Goal: Transaction & Acquisition: Purchase product/service

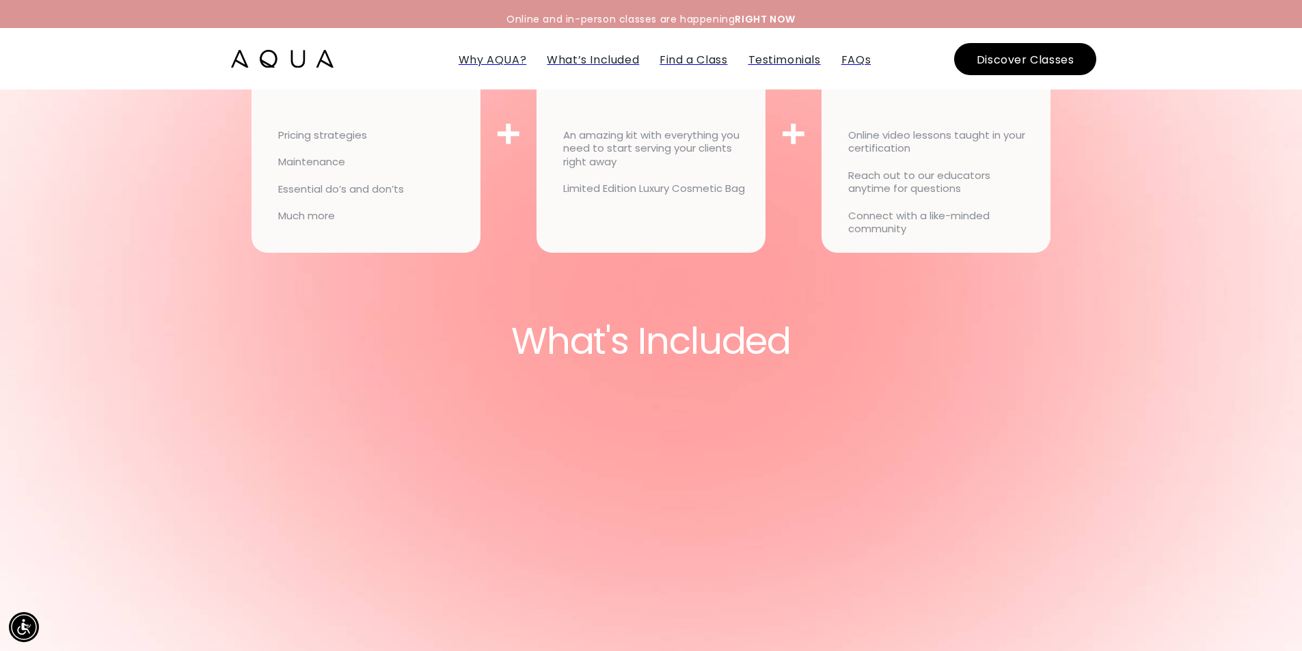
scroll to position [3418, 0]
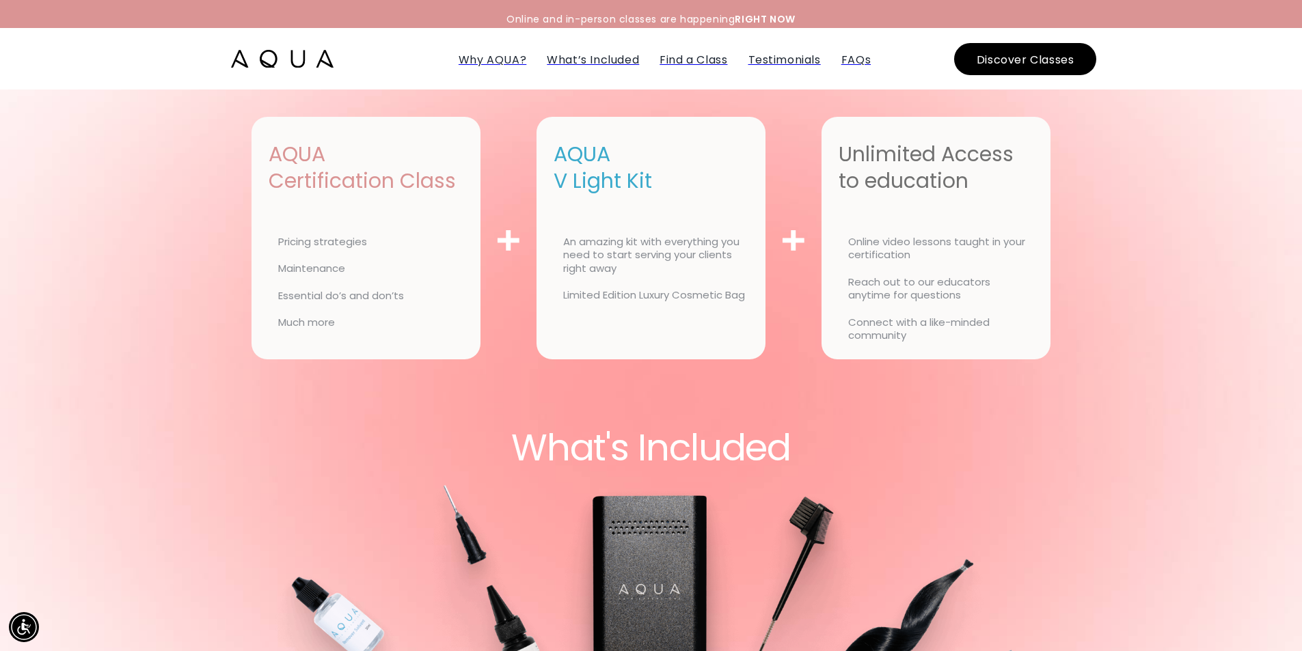
click at [302, 64] on img at bounding box center [282, 59] width 103 height 18
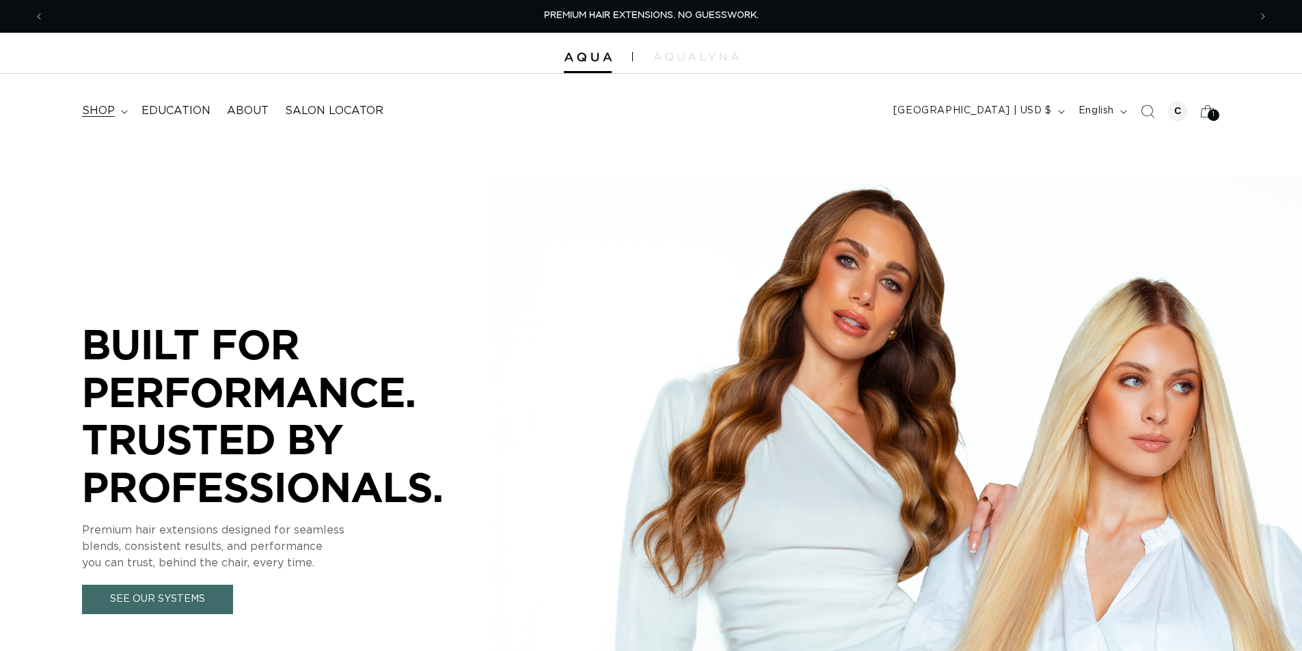
click at [95, 106] on span "shop" at bounding box center [98, 111] width 33 height 14
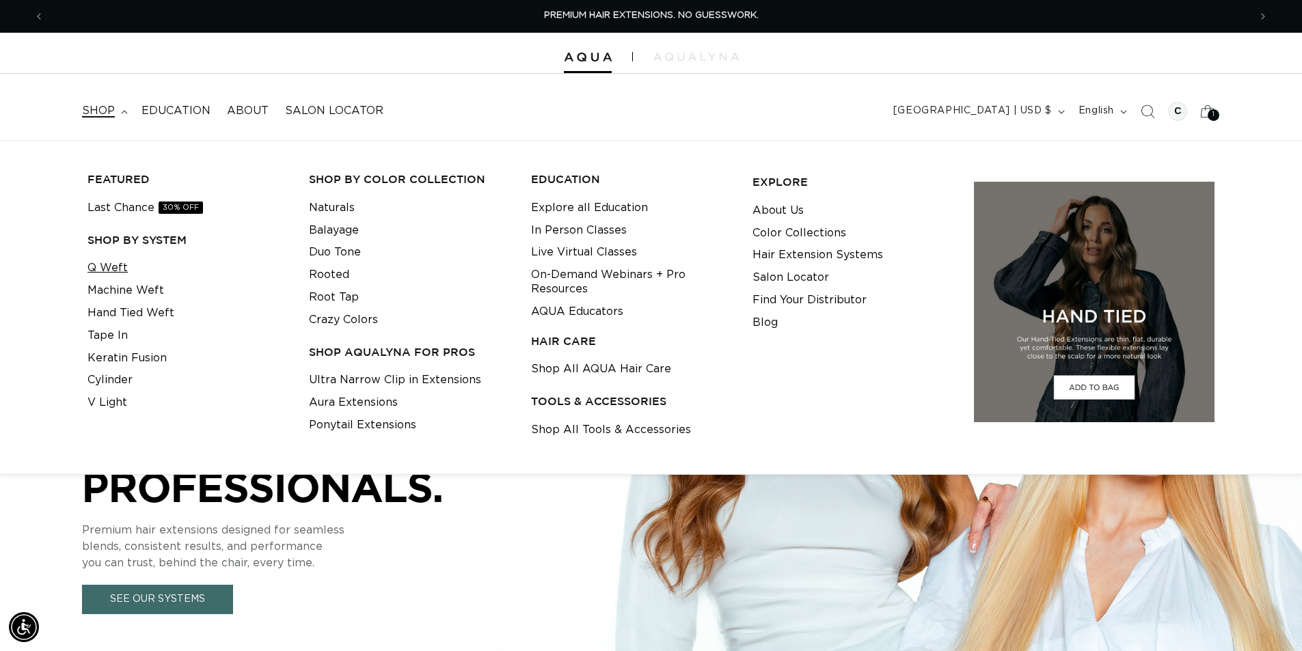
click at [119, 265] on link "Q Weft" at bounding box center [107, 268] width 40 height 23
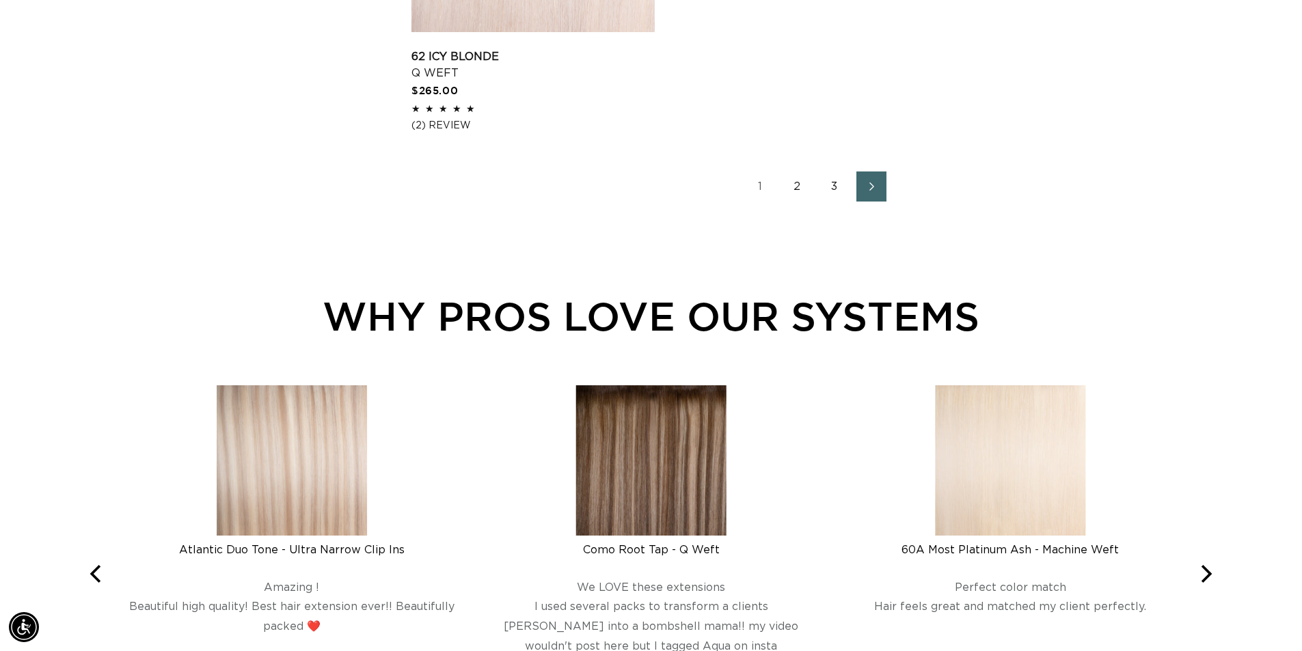
scroll to position [0, 2410]
click at [800, 182] on link "2" at bounding box center [798, 187] width 30 height 30
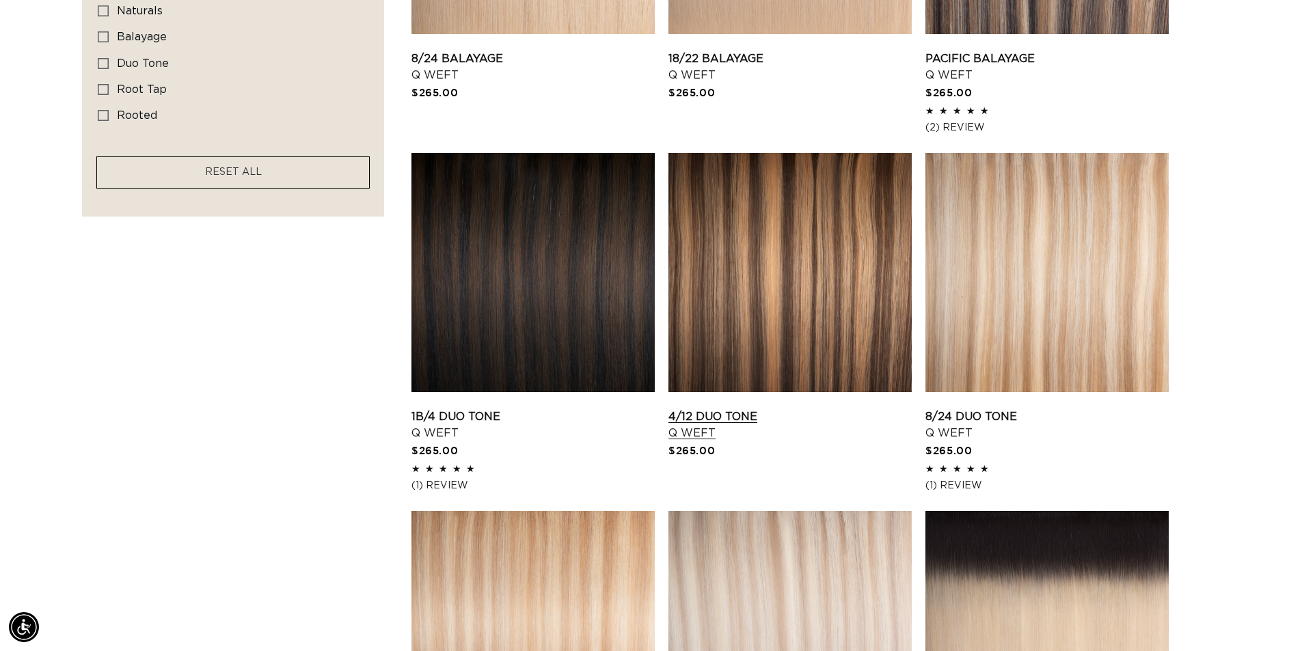
scroll to position [0, 2410]
click at [463, 409] on link "1B/4 Duo Tone Q Weft" at bounding box center [532, 425] width 243 height 33
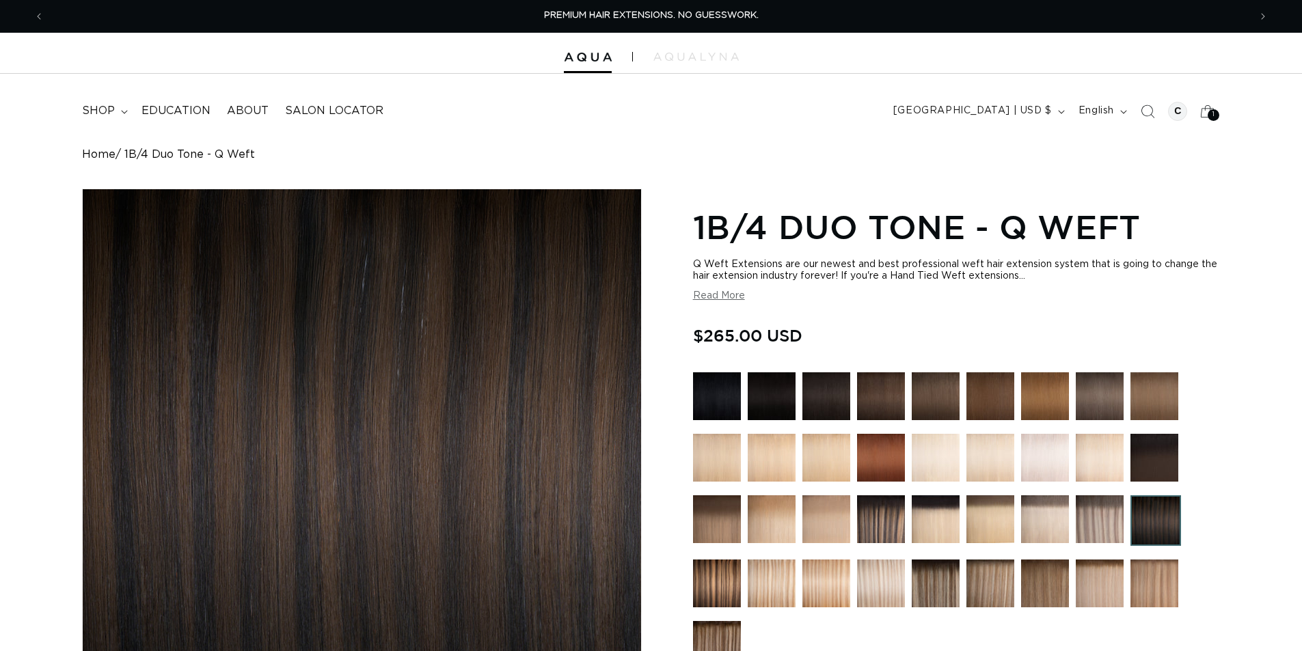
scroll to position [410, 0]
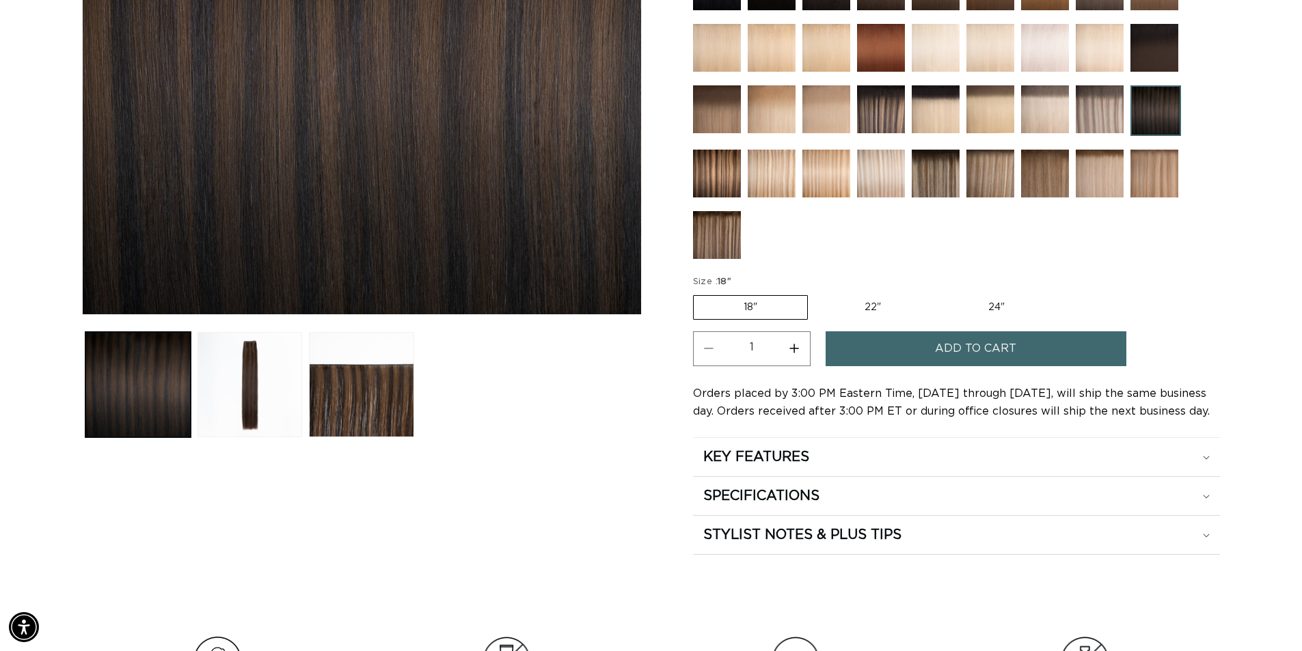
click at [759, 308] on label "18" Variant sold out or unavailable" at bounding box center [750, 307] width 115 height 25
click at [697, 293] on input "18" Variant sold out or unavailable" at bounding box center [697, 293] width 1 height 1
click at [794, 351] on button "Increase quantity for 1B/4 Duo Tone - Q Weft" at bounding box center [794, 349] width 31 height 35
type input "2"
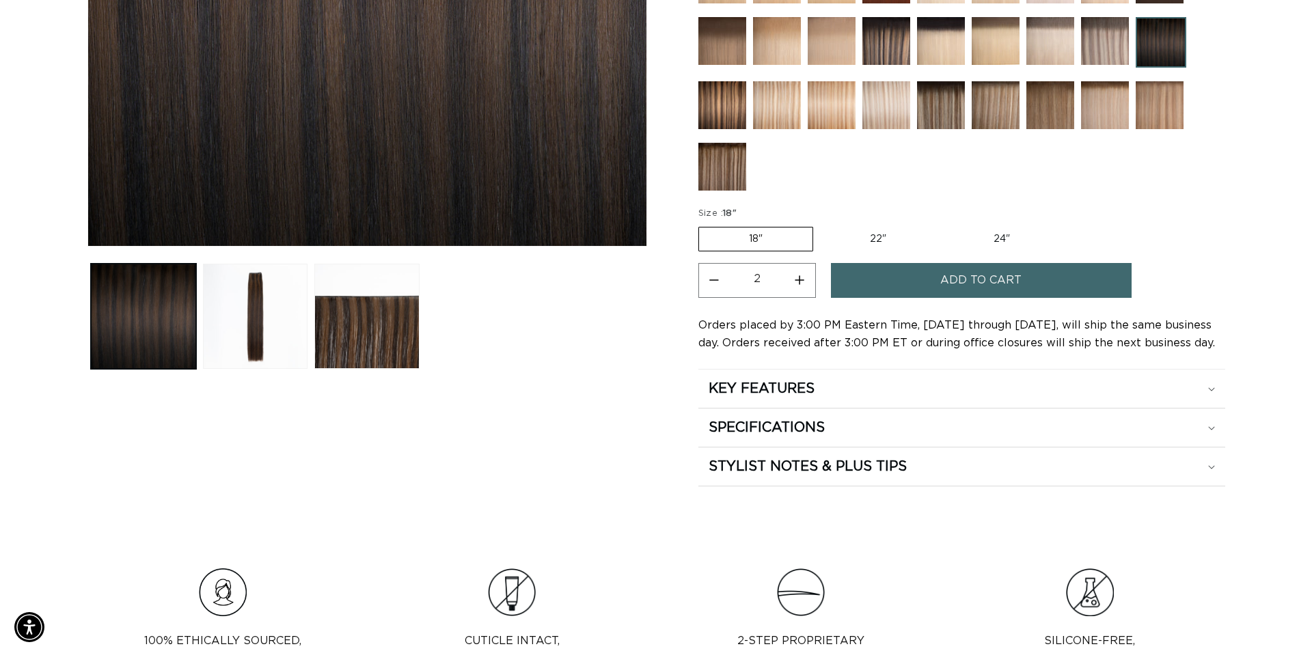
scroll to position [0, 0]
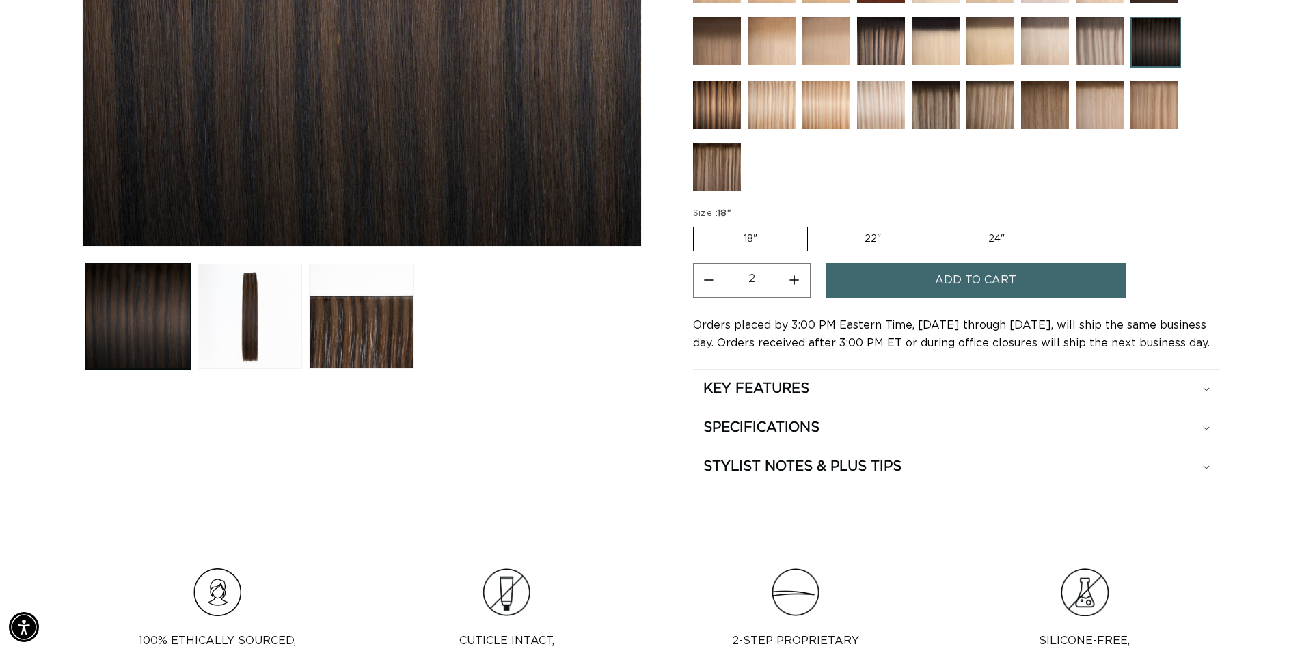
click at [992, 278] on span "Add to cart" at bounding box center [975, 280] width 81 height 35
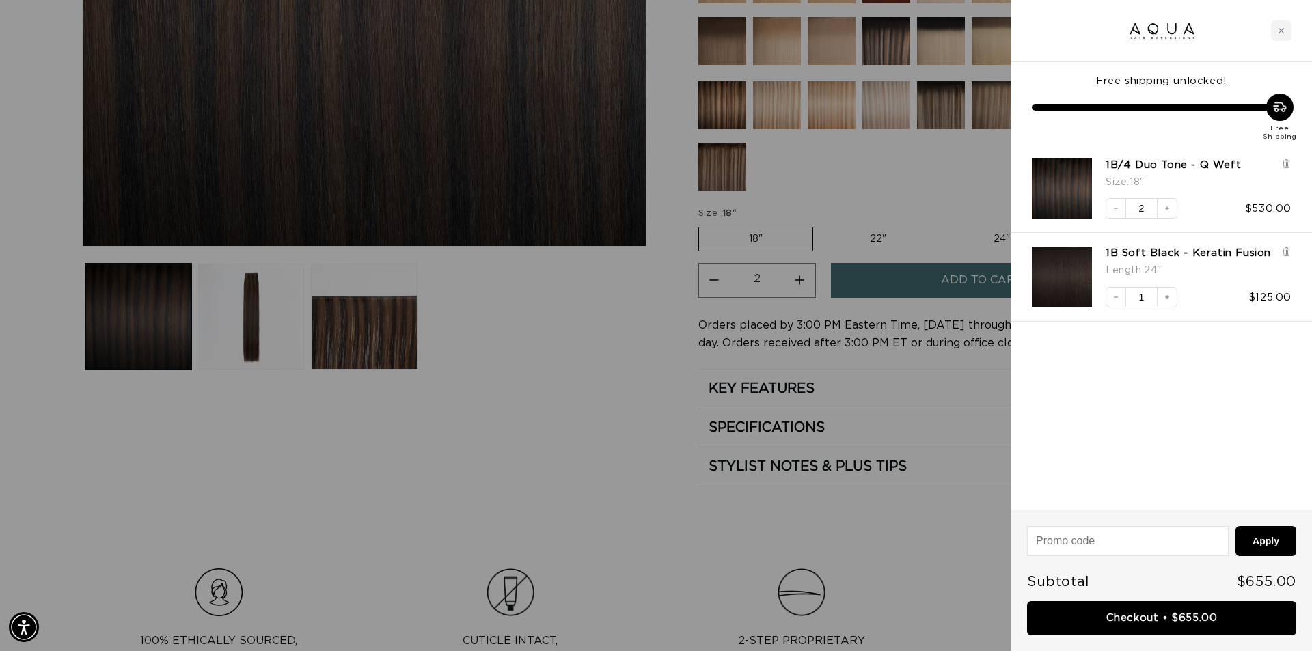
scroll to position [0, 1215]
click at [1288, 253] on icon at bounding box center [1286, 252] width 5 height 7
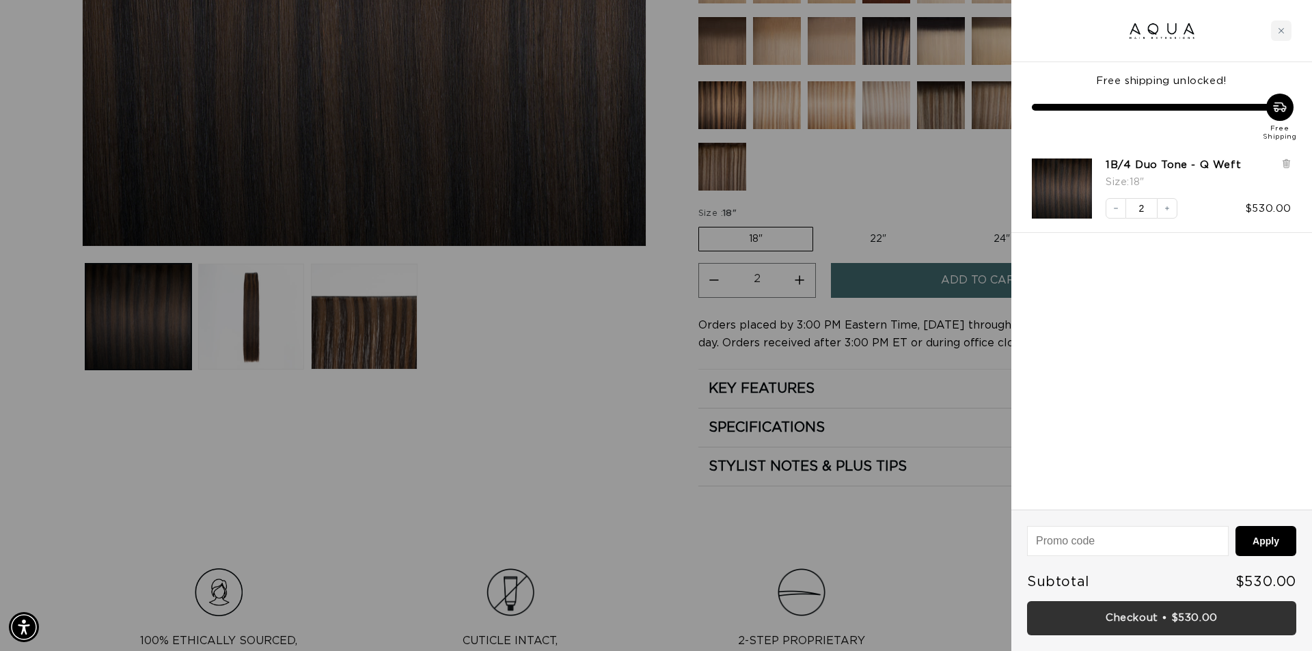
click at [1144, 613] on link "Checkout • $530.00" at bounding box center [1161, 619] width 269 height 35
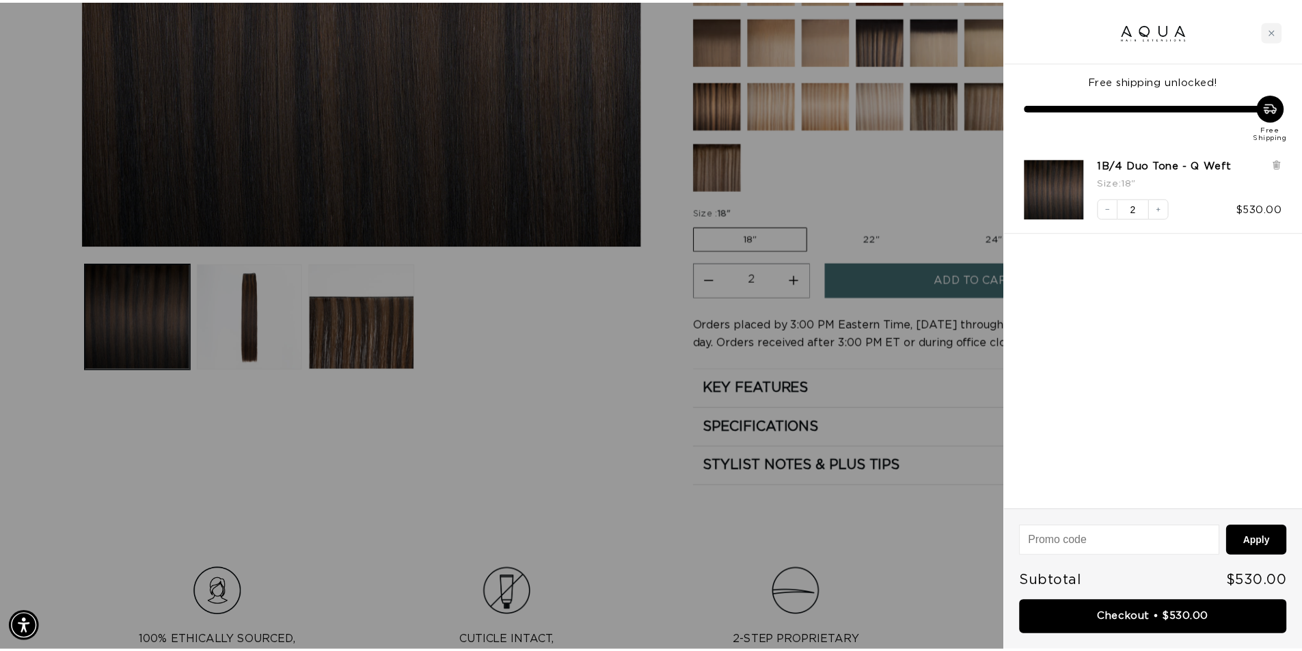
scroll to position [0, 1215]
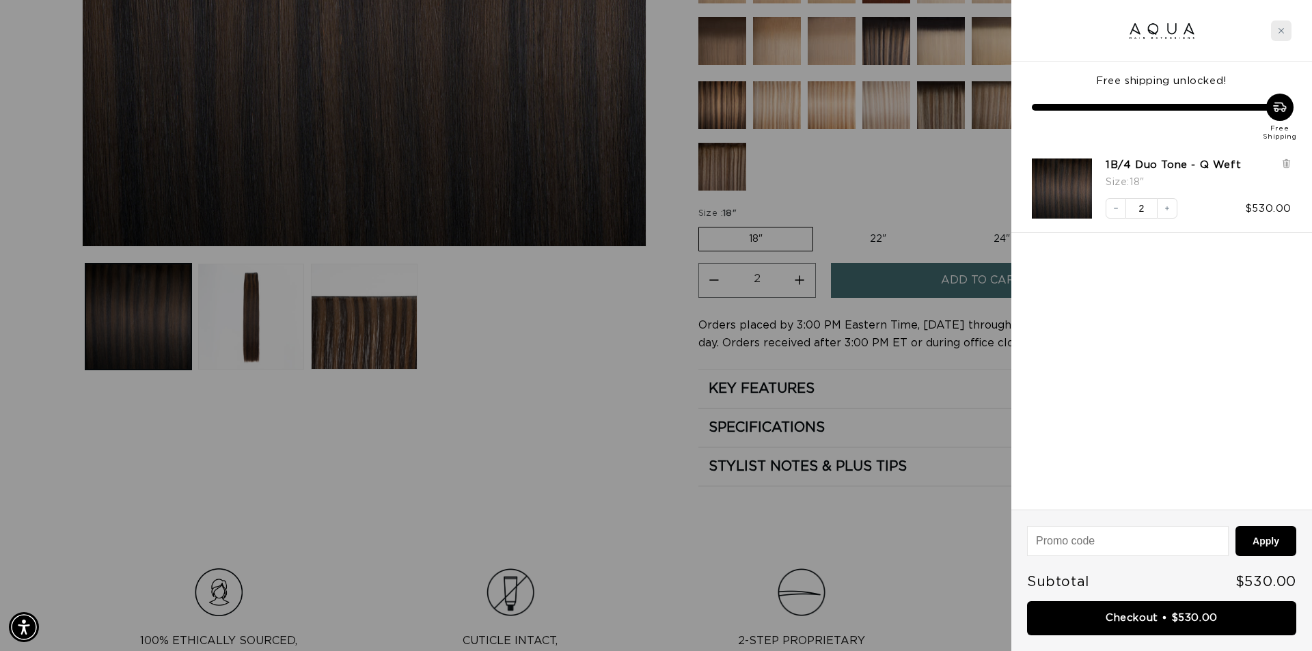
click at [1278, 31] on div "Close cart" at bounding box center [1281, 31] width 21 height 21
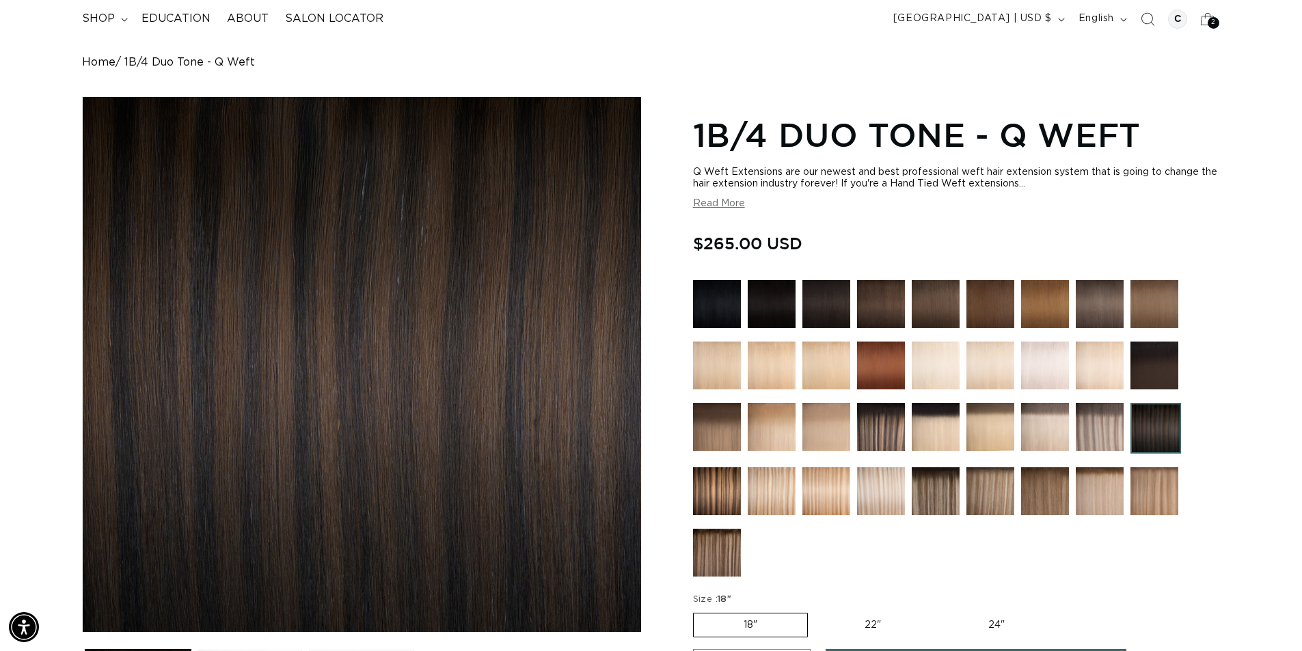
scroll to position [0, 0]
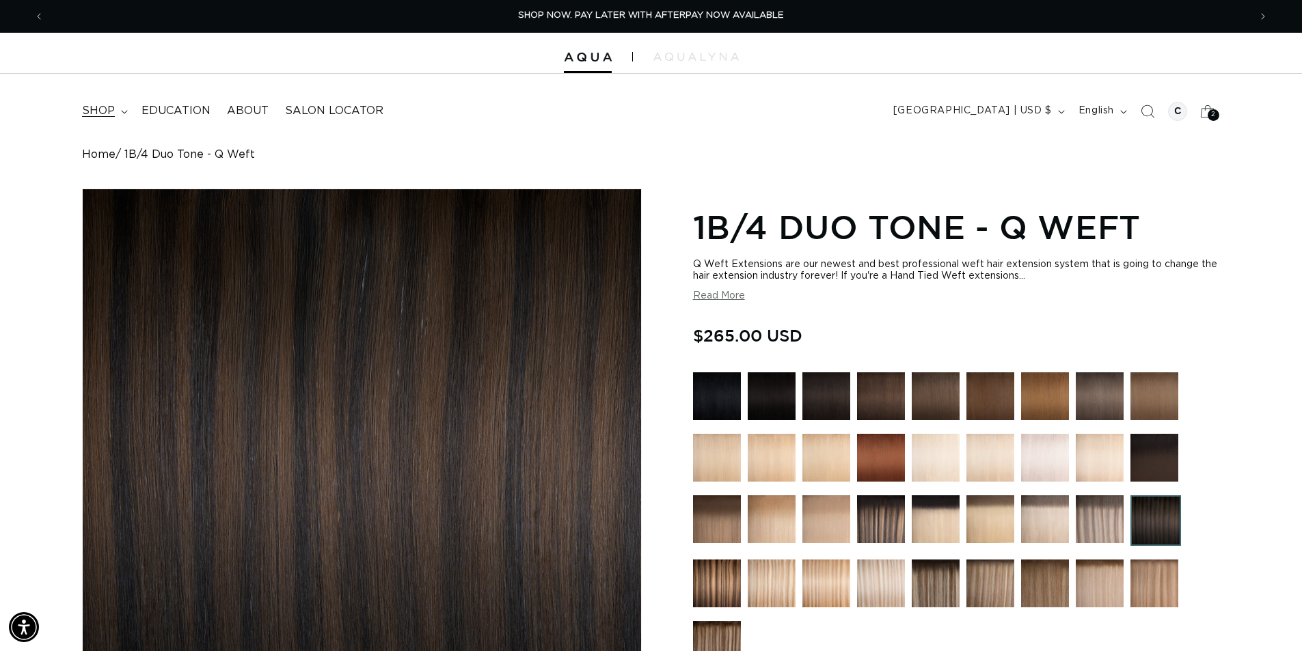
click at [104, 108] on span "shop" at bounding box center [98, 111] width 33 height 14
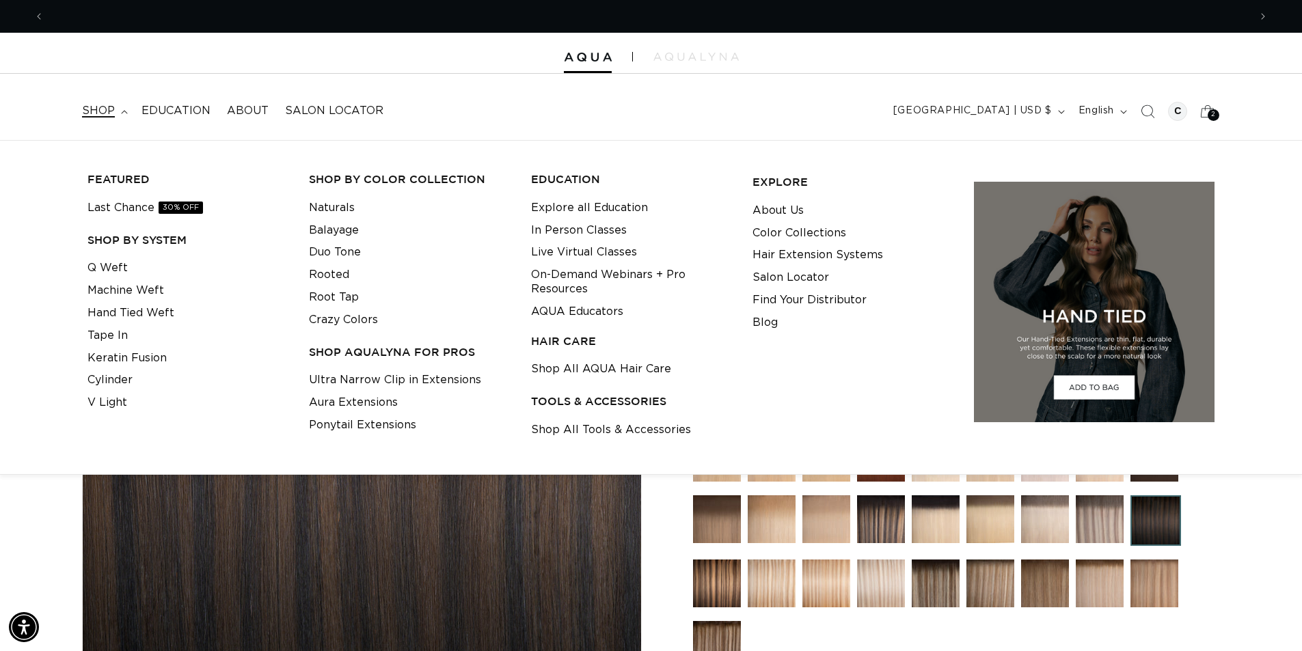
scroll to position [0, 2410]
click at [118, 204] on link "Last Chance 30% OFF" at bounding box center [145, 208] width 116 height 23
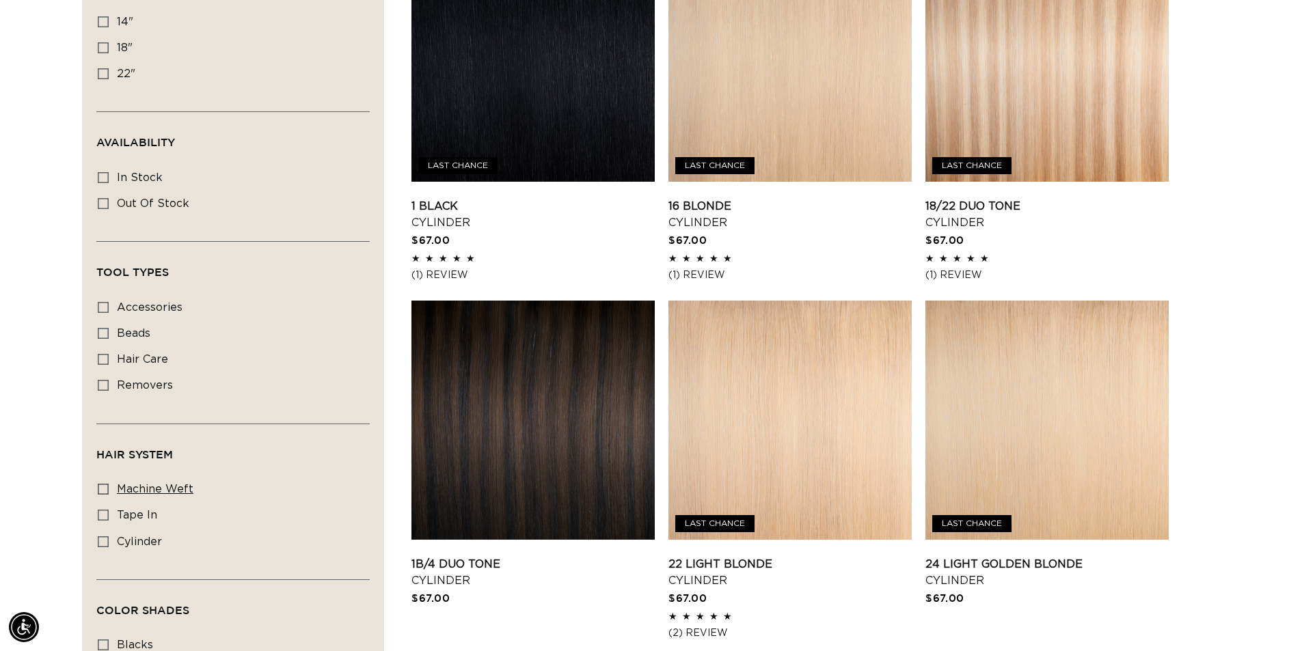
scroll to position [0, 1205]
click at [103, 510] on icon at bounding box center [103, 515] width 11 height 11
click at [103, 510] on input "tape in tape in (2 products)" at bounding box center [103, 515] width 11 height 11
checkbox input "true"
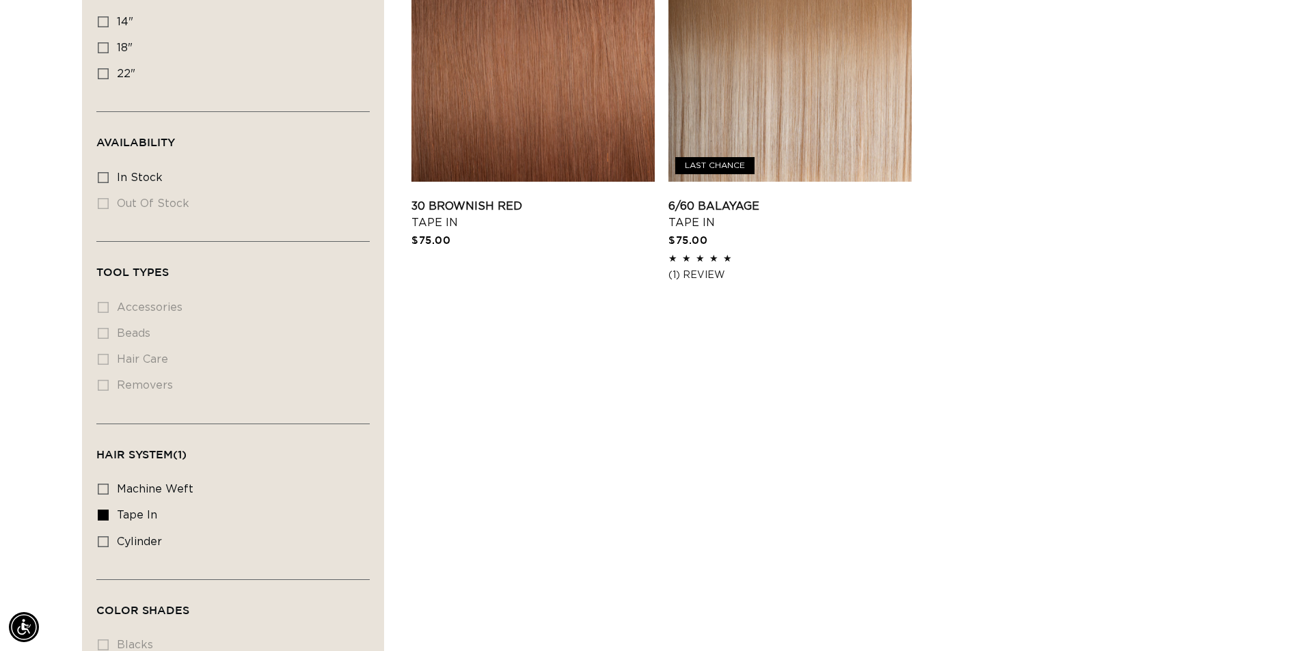
scroll to position [0, 1205]
click at [99, 487] on icon at bounding box center [103, 489] width 11 height 11
click at [99, 487] on input "machine weft machine weft (2 products)" at bounding box center [103, 489] width 11 height 11
checkbox input "true"
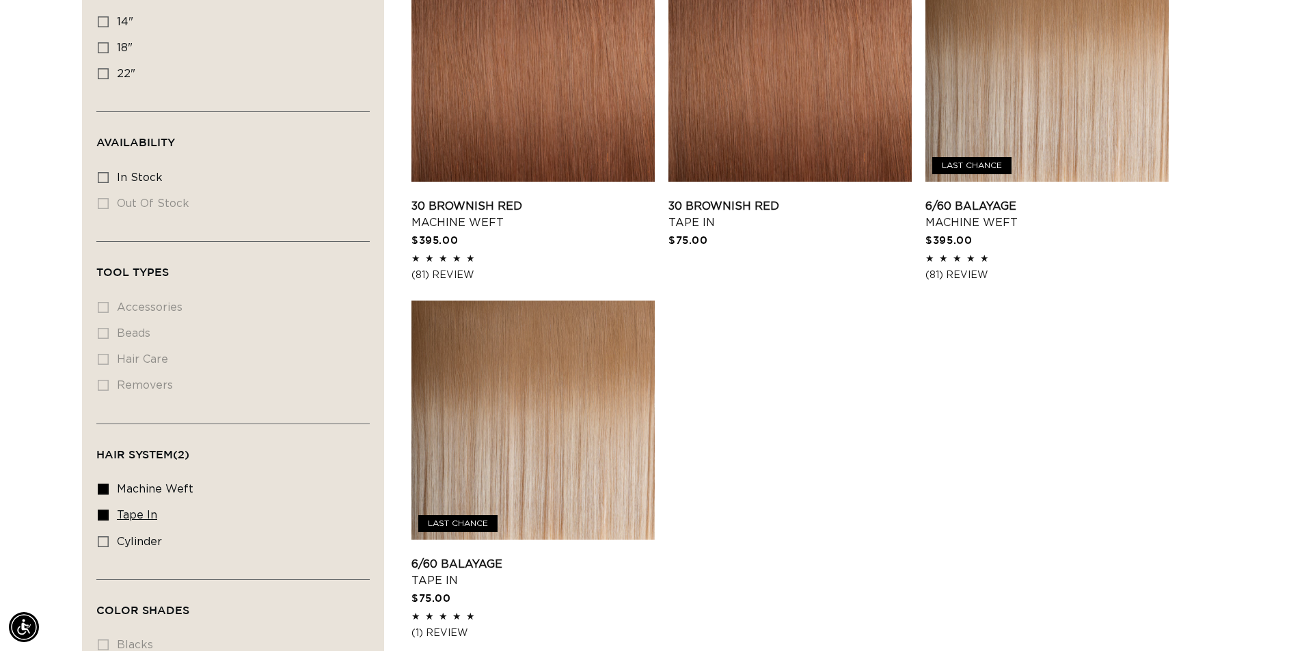
click at [103, 513] on icon at bounding box center [103, 515] width 11 height 11
click at [103, 513] on input "tape in tape in (2 products)" at bounding box center [103, 515] width 11 height 11
checkbox input "false"
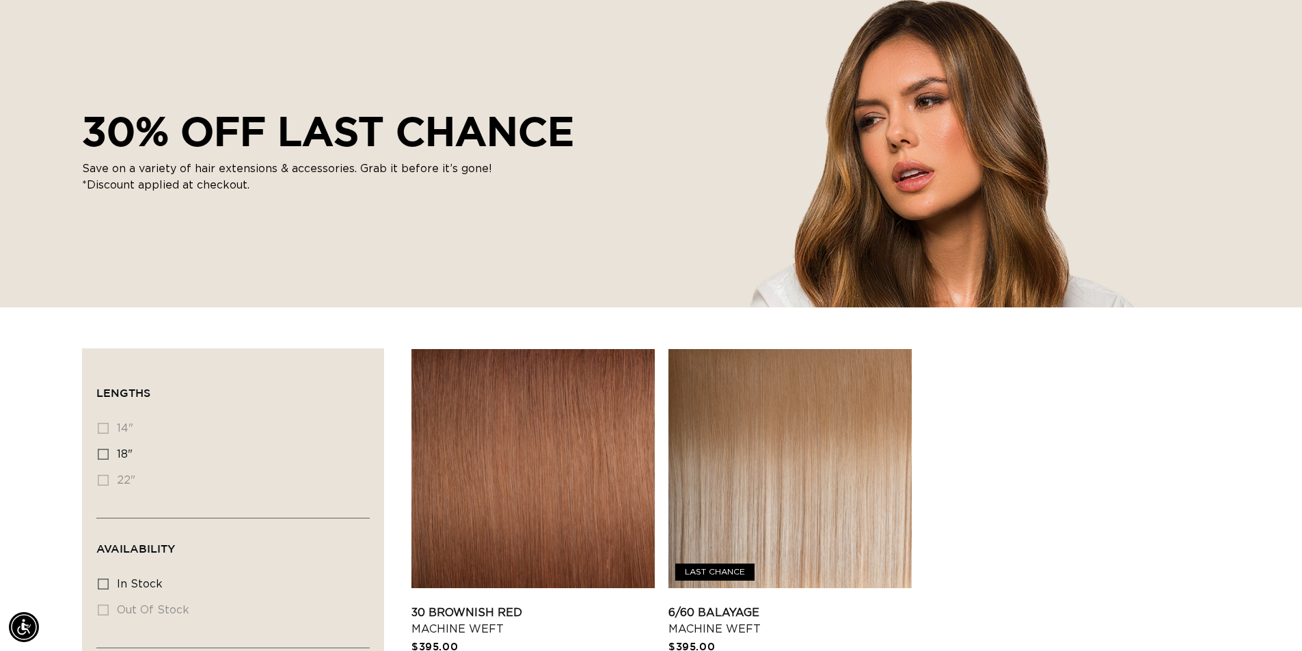
scroll to position [137, 0]
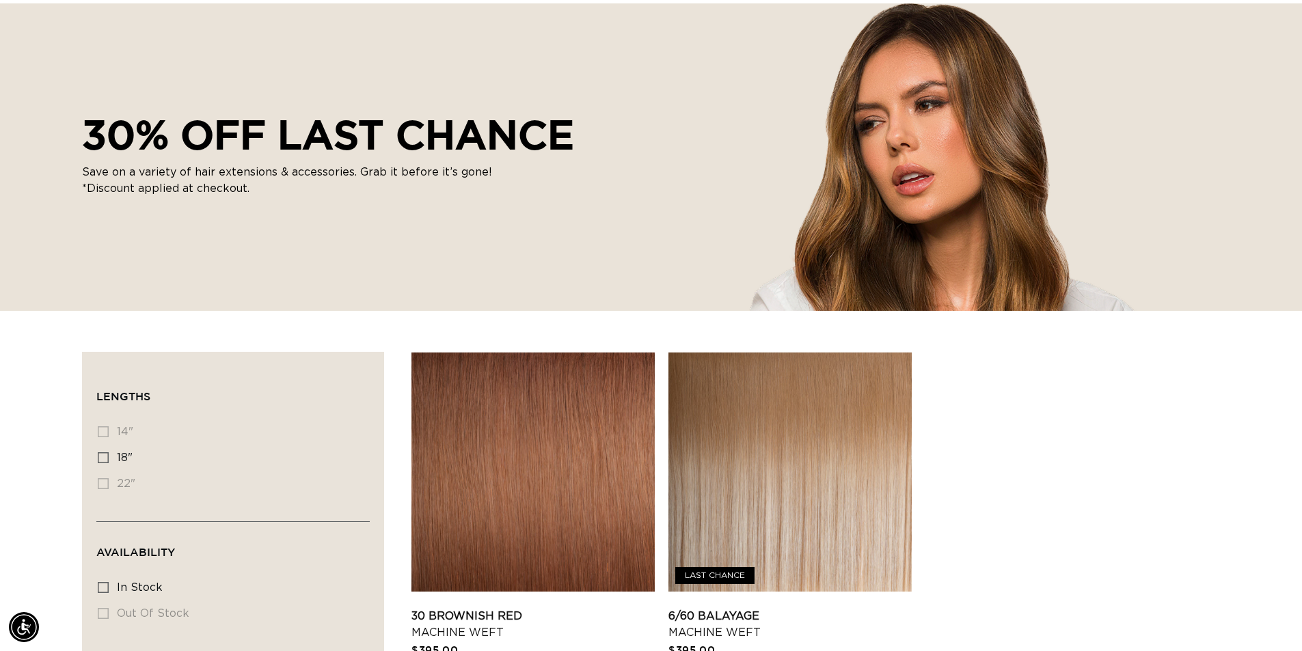
click at [106, 487] on li "22" 22" (0 products)" at bounding box center [229, 485] width 262 height 26
click at [102, 484] on li "22" 22" (0 products)" at bounding box center [229, 485] width 262 height 26
click at [107, 585] on icon at bounding box center [103, 587] width 11 height 11
click at [107, 585] on input "In stock In stock (2 products)" at bounding box center [103, 587] width 11 height 11
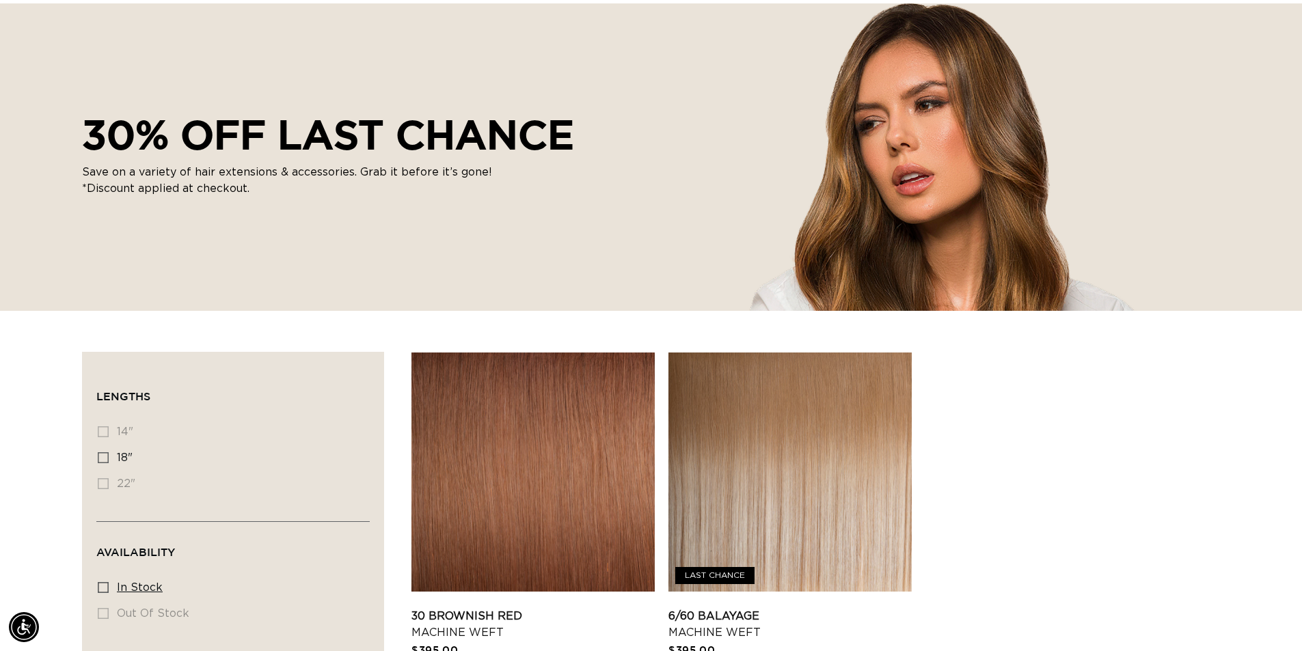
checkbox input "true"
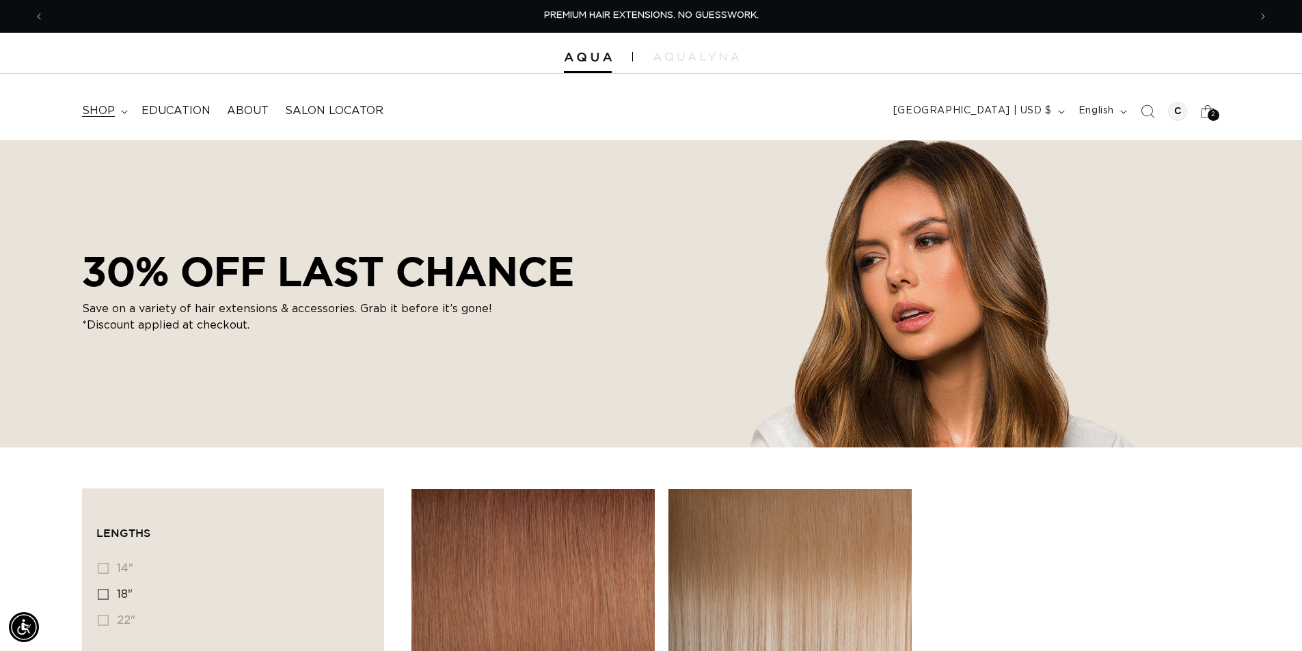
click at [97, 116] on span "shop" at bounding box center [98, 111] width 33 height 14
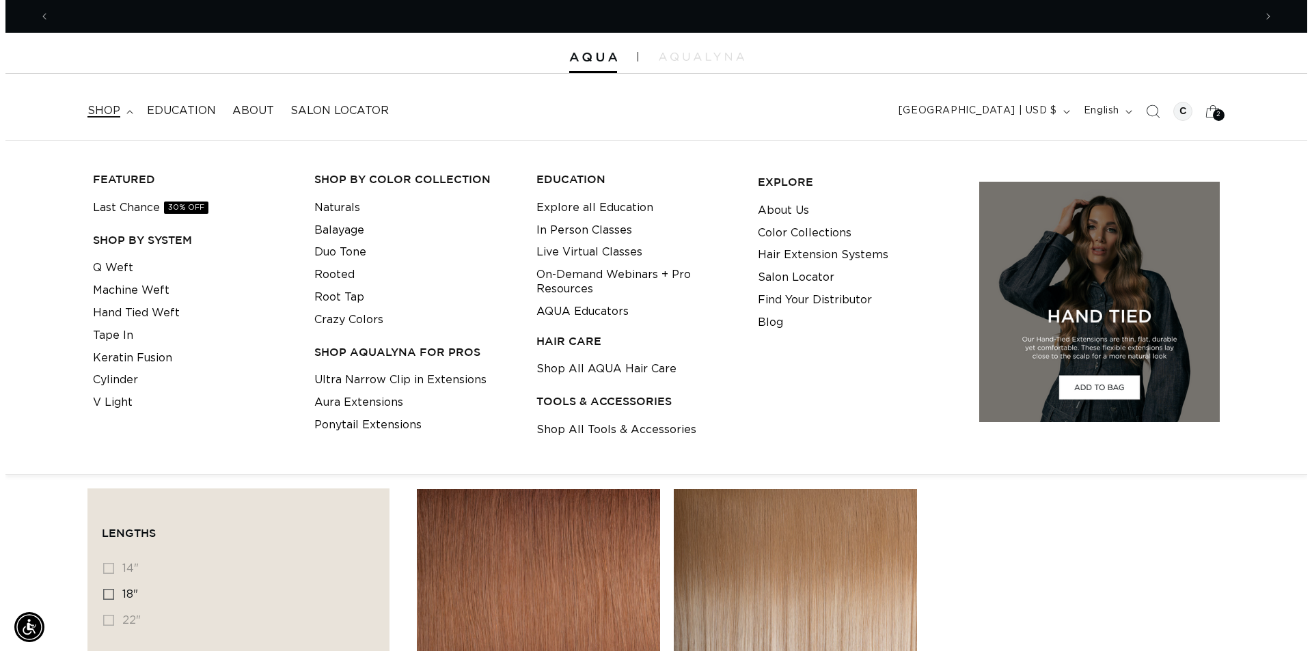
scroll to position [0, 1205]
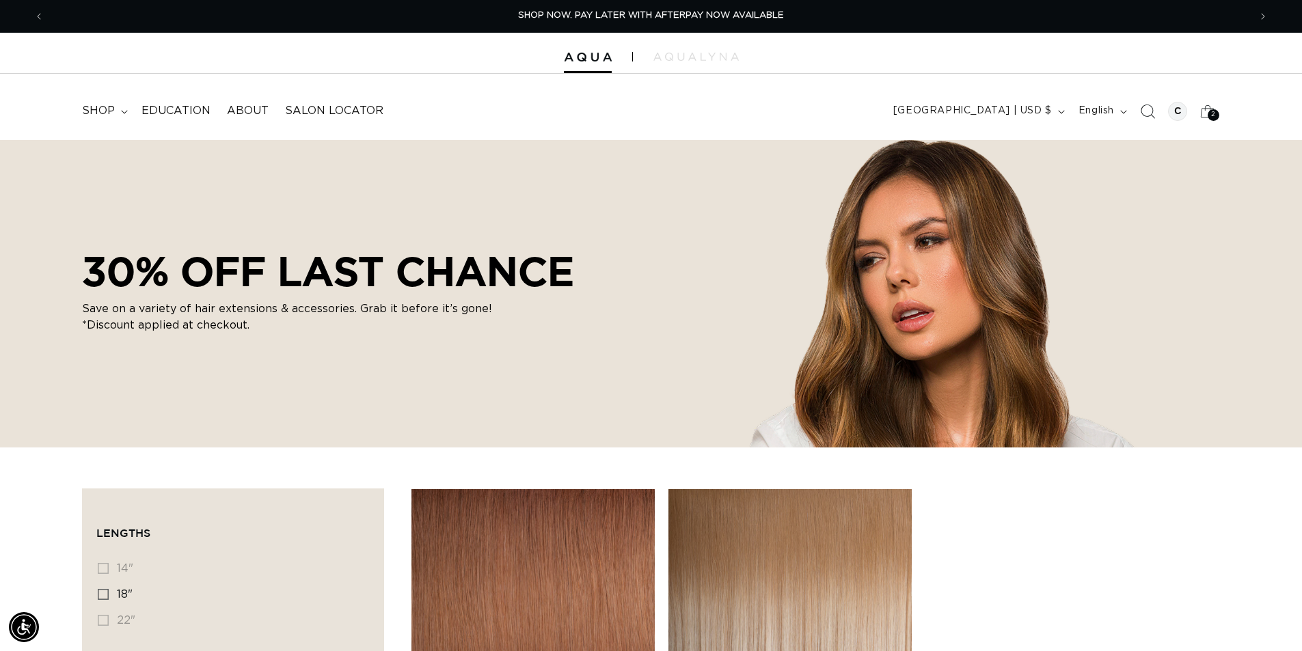
click at [1137, 115] on span "Search" at bounding box center [1148, 111] width 30 height 30
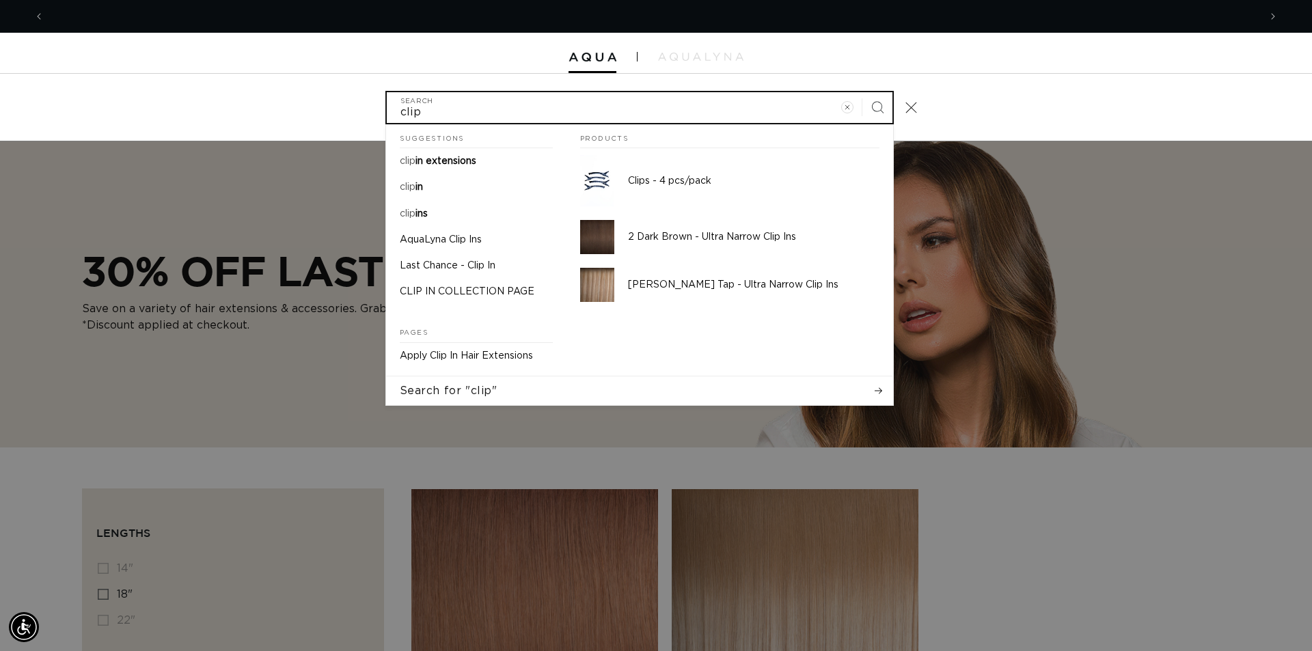
scroll to position [0, 0]
type input "clip"
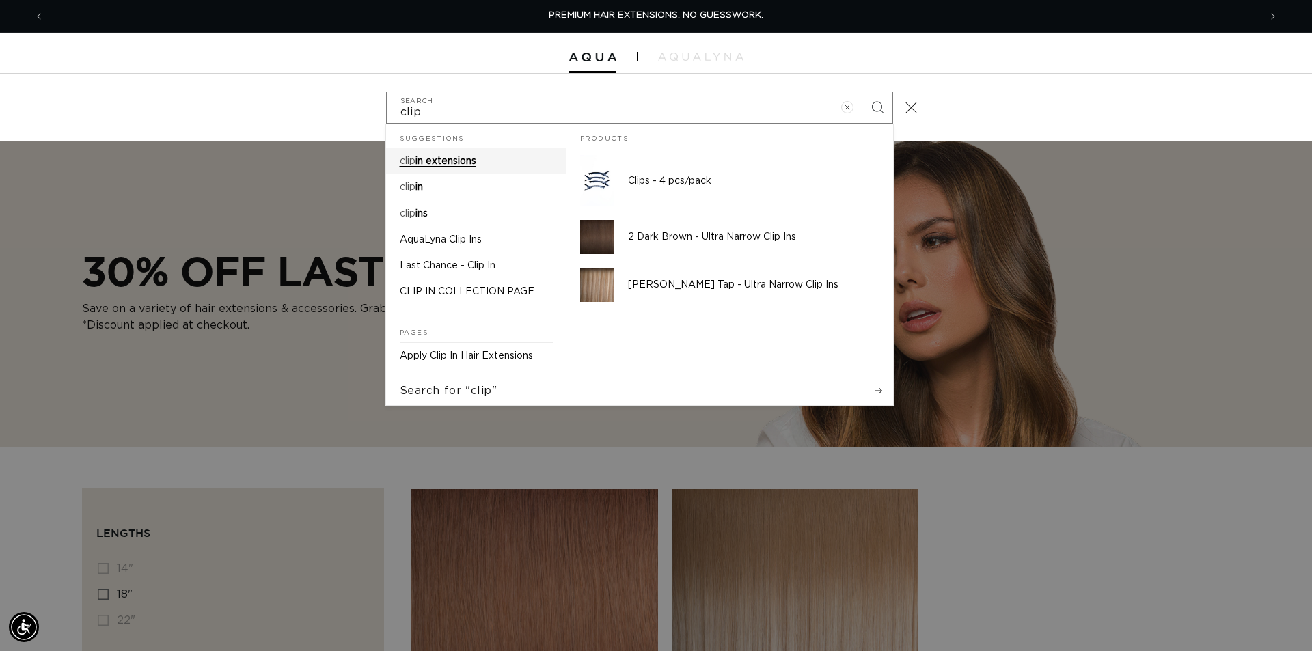
click at [432, 153] on link "clip in extensions" at bounding box center [476, 161] width 180 height 26
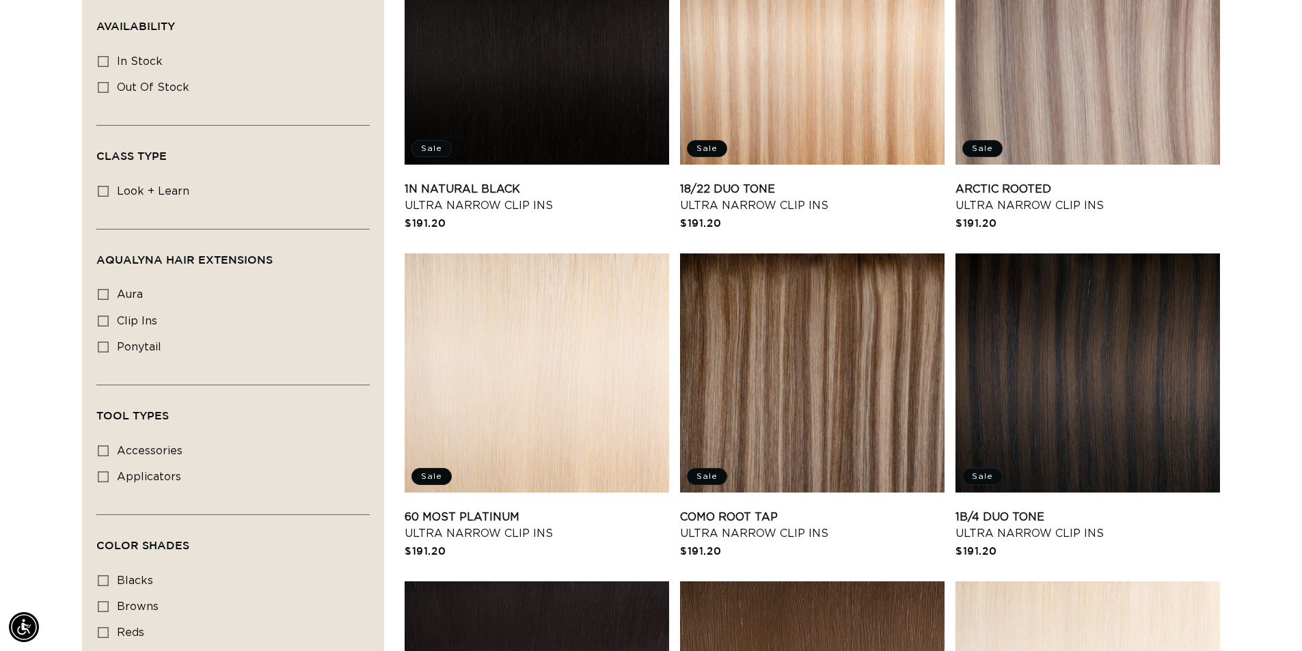
scroll to position [547, 0]
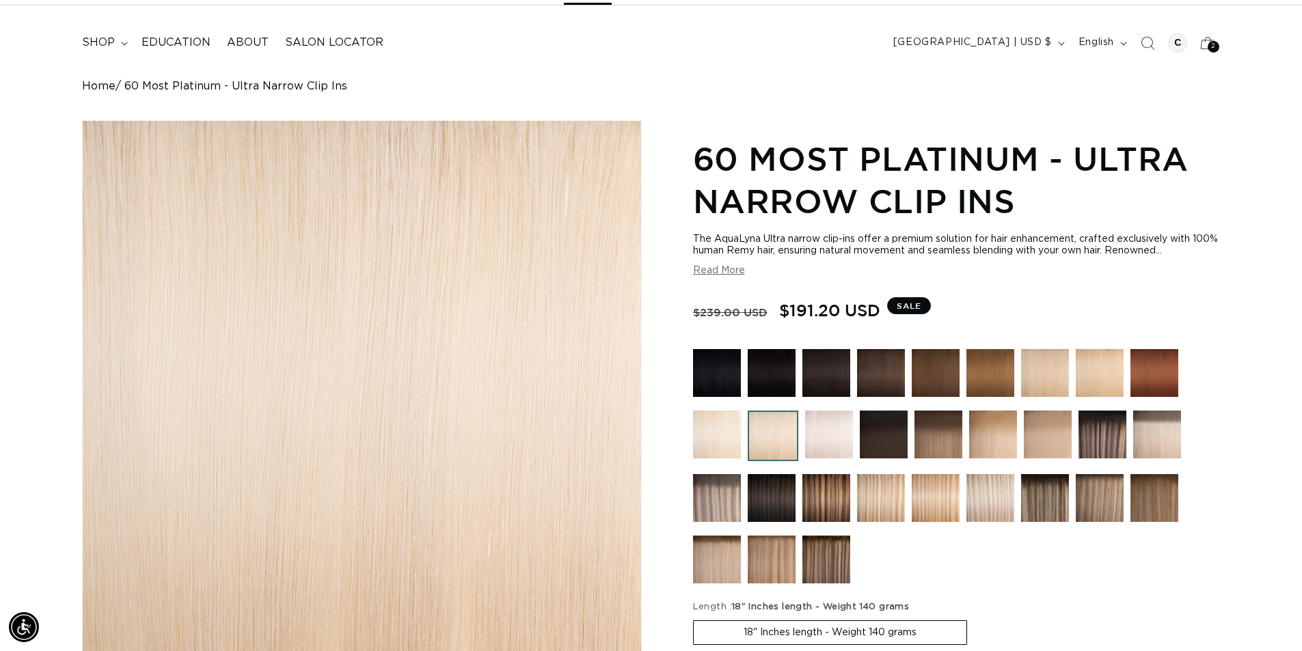
scroll to position [0, 1205]
click at [986, 437] on img at bounding box center [993, 435] width 48 height 48
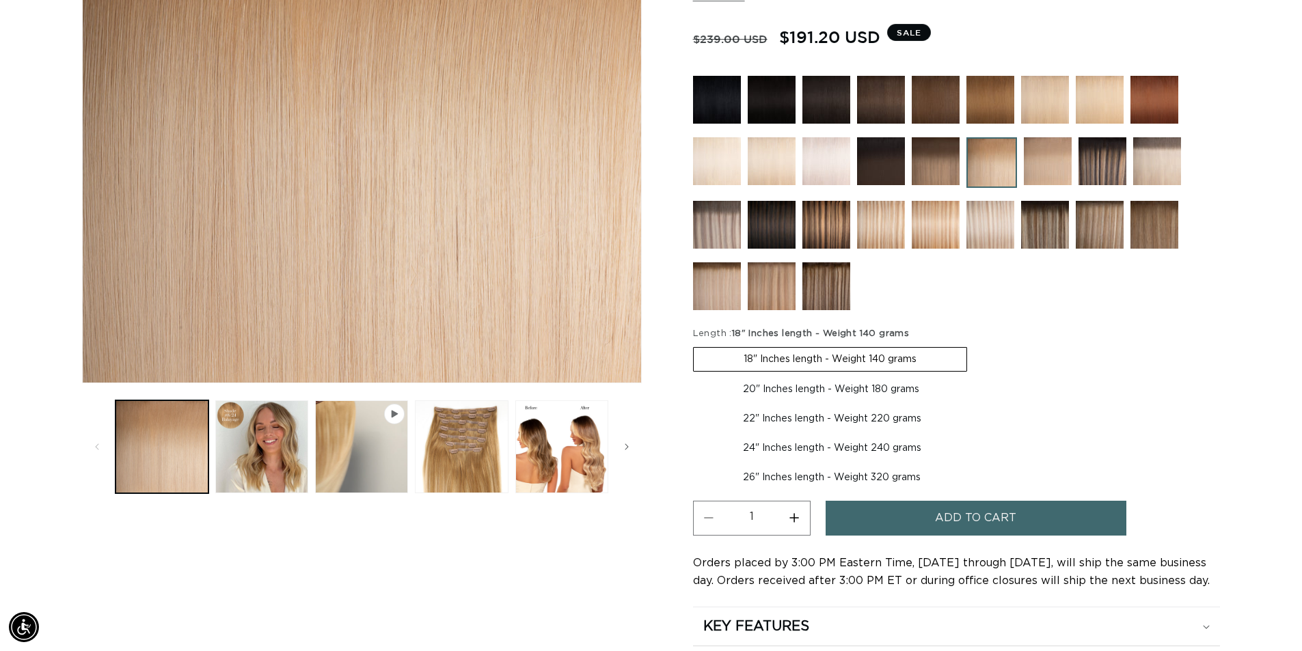
scroll to position [0, 1205]
click at [439, 464] on button "Load image 3 in gallery view" at bounding box center [461, 447] width 93 height 93
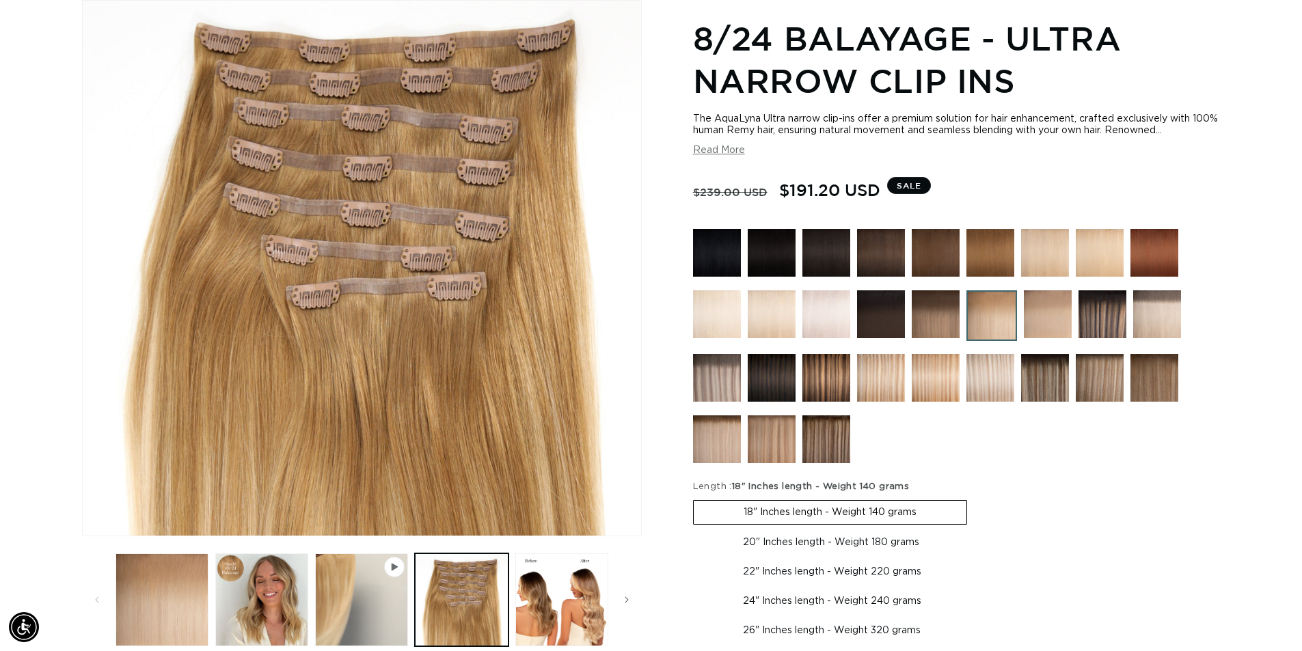
scroll to position [0, 2410]
click at [1127, 261] on div at bounding box center [956, 349] width 527 height 241
click at [1111, 260] on img at bounding box center [1100, 253] width 48 height 48
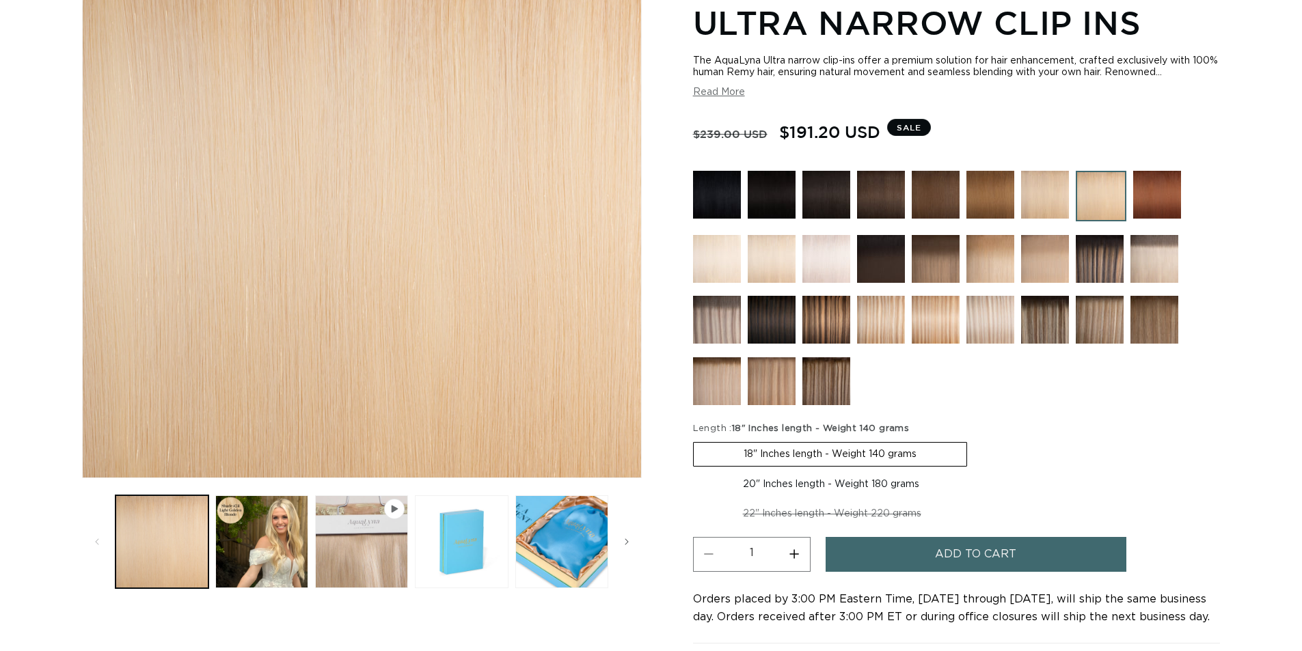
scroll to position [273, 0]
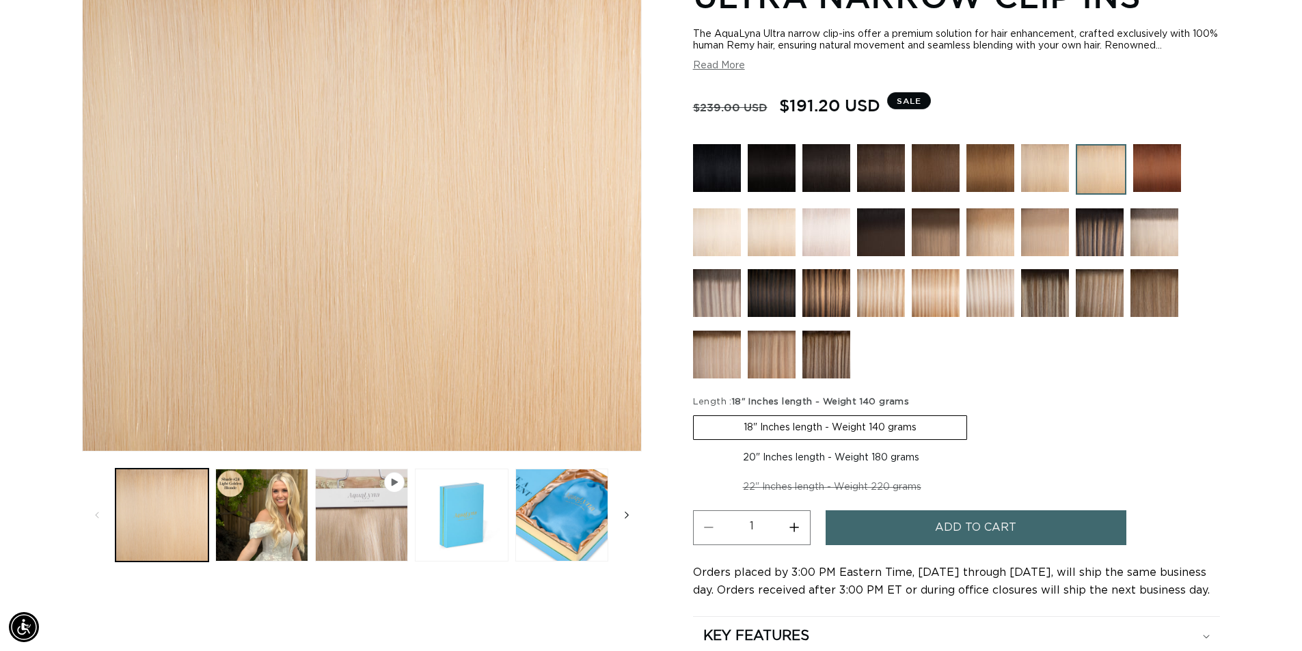
click at [631, 515] on span "Slide right" at bounding box center [627, 516] width 14 height 14
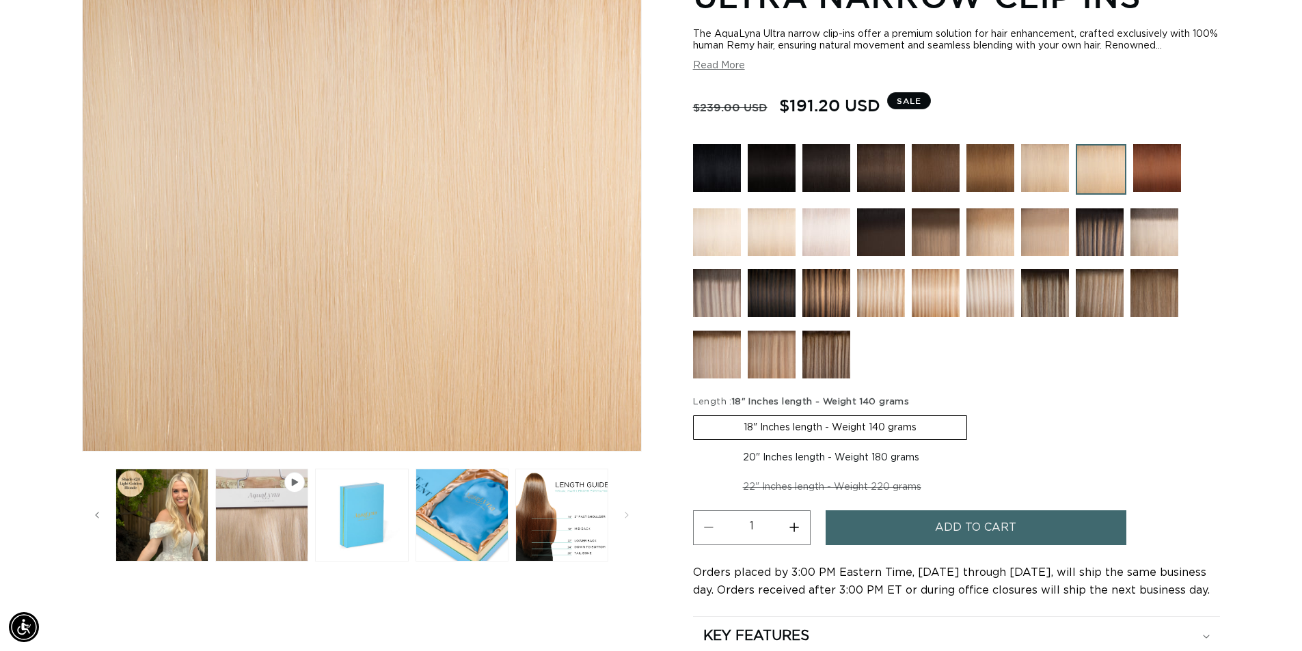
scroll to position [0, 1205]
click at [104, 517] on button "Slide left" at bounding box center [97, 515] width 30 height 30
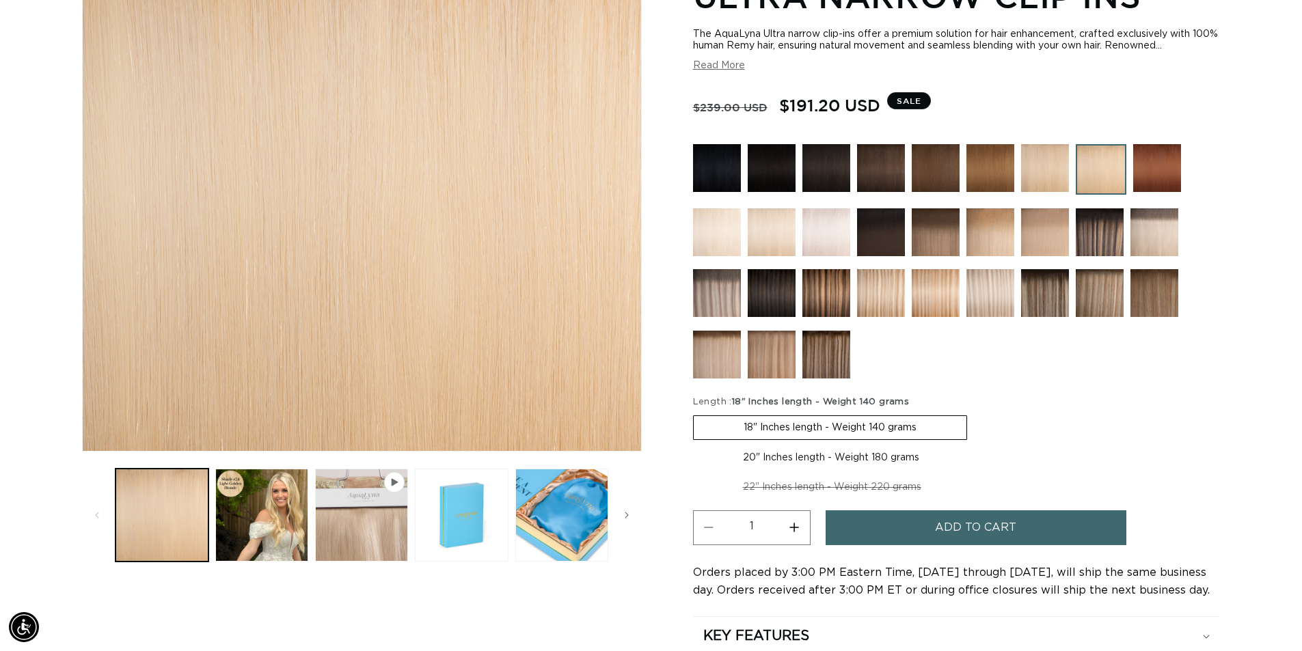
scroll to position [0, 2410]
click at [1059, 168] on img at bounding box center [1045, 168] width 48 height 48
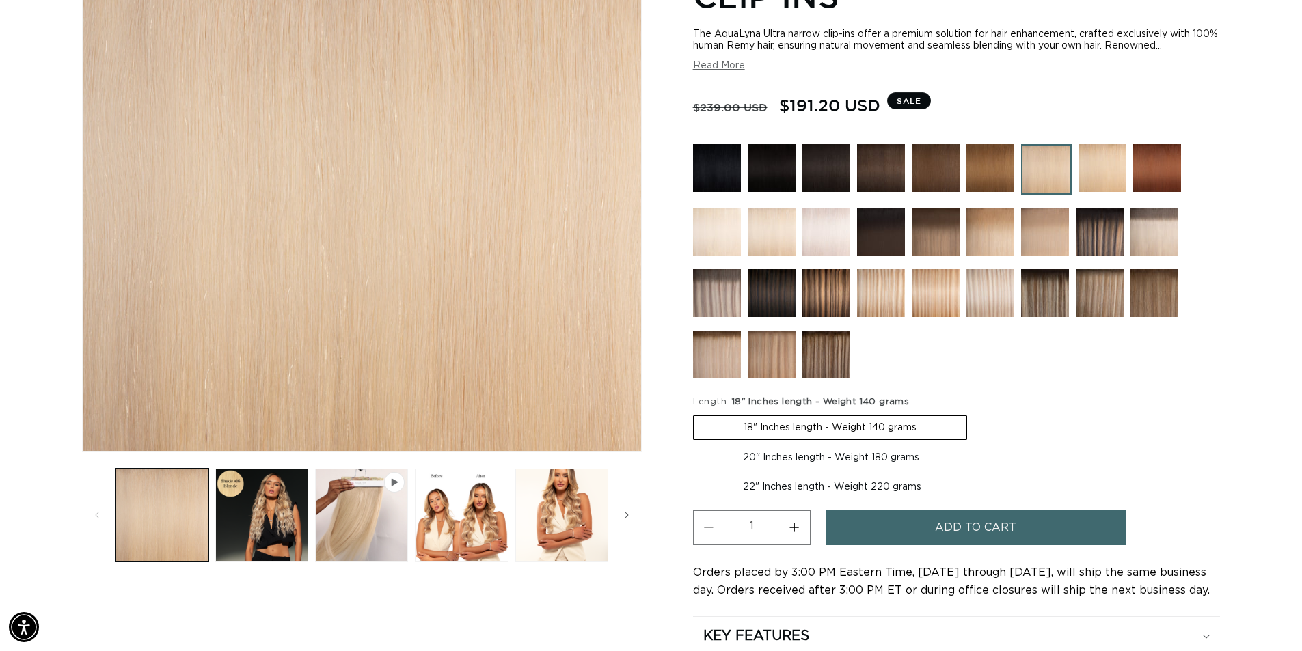
scroll to position [0, 1205]
click at [949, 296] on img at bounding box center [936, 293] width 48 height 48
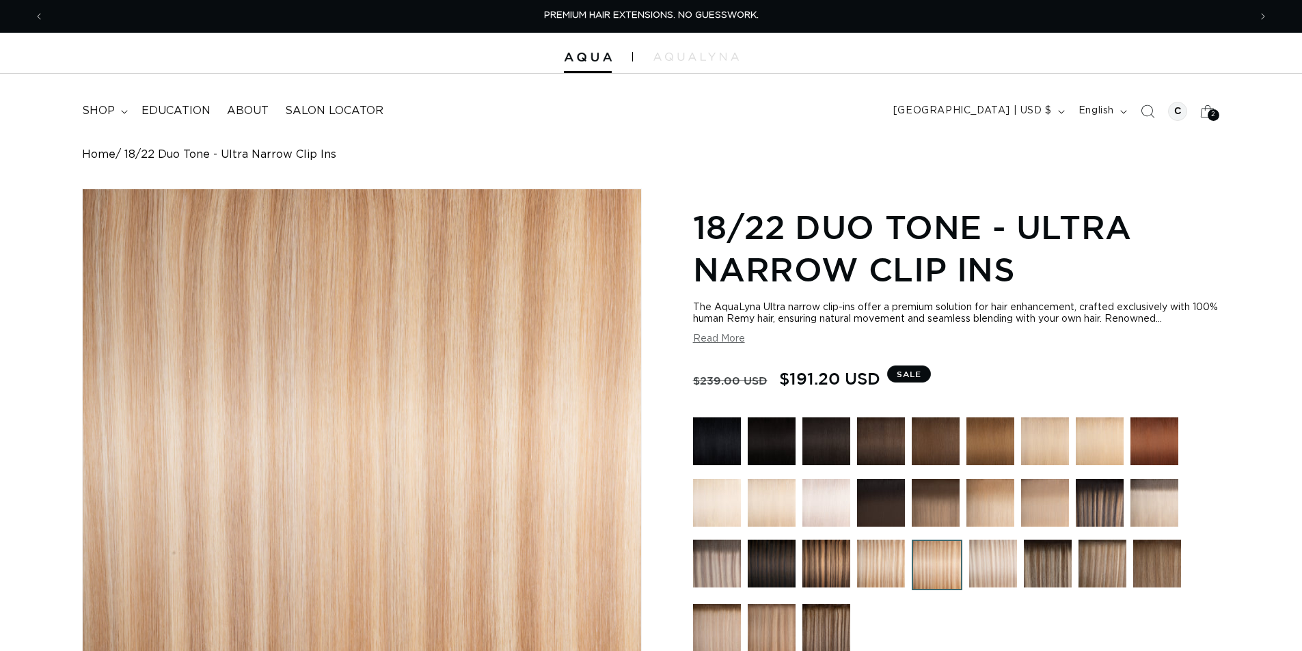
scroll to position [410, 0]
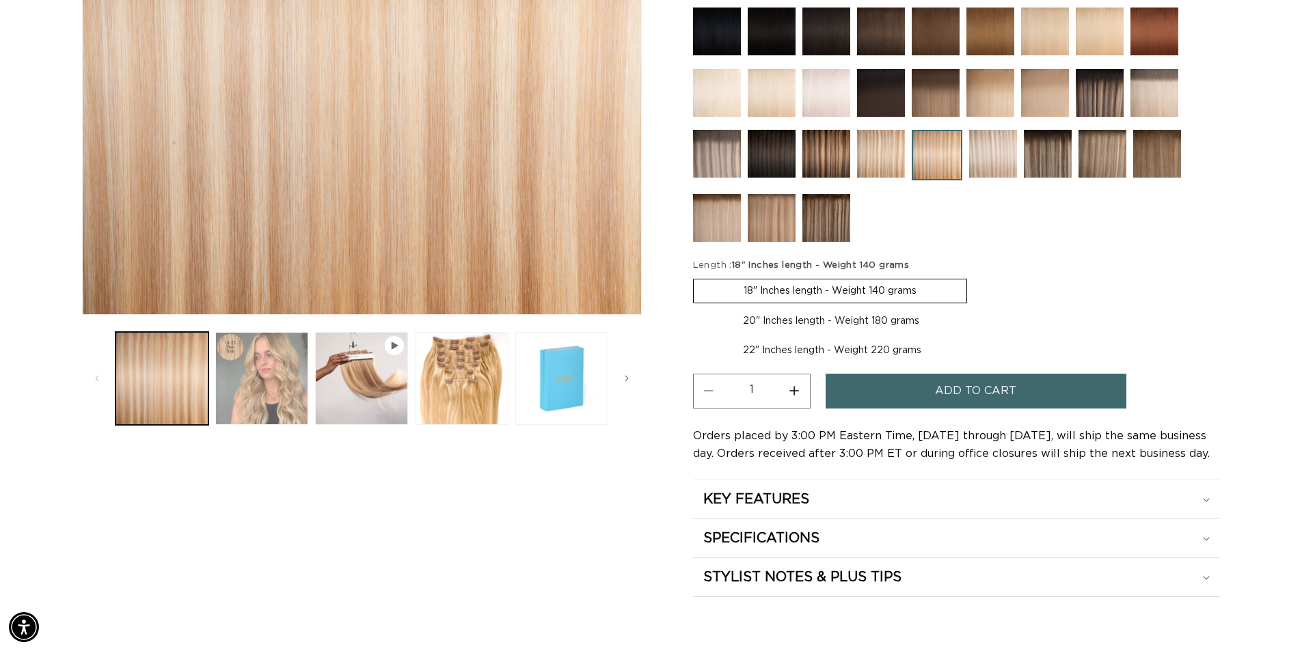
click at [252, 394] on button "Load image 2 in gallery view" at bounding box center [261, 378] width 93 height 93
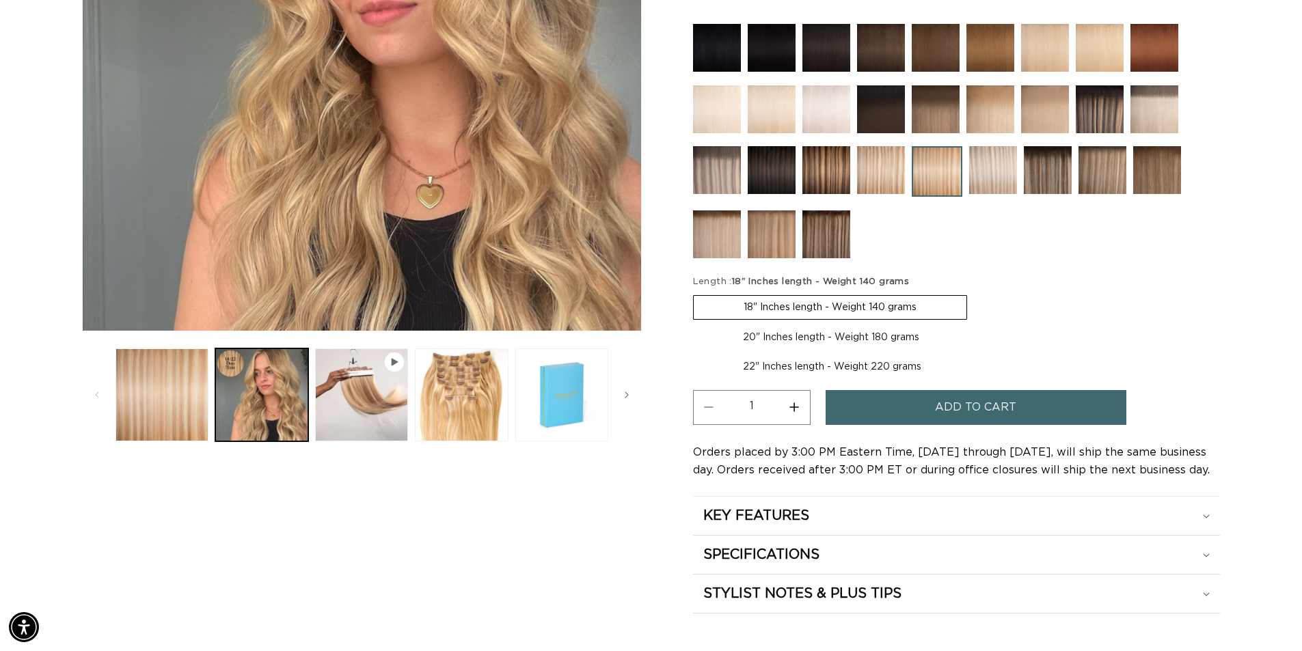
scroll to position [0, 2410]
click at [984, 168] on img at bounding box center [993, 170] width 48 height 48
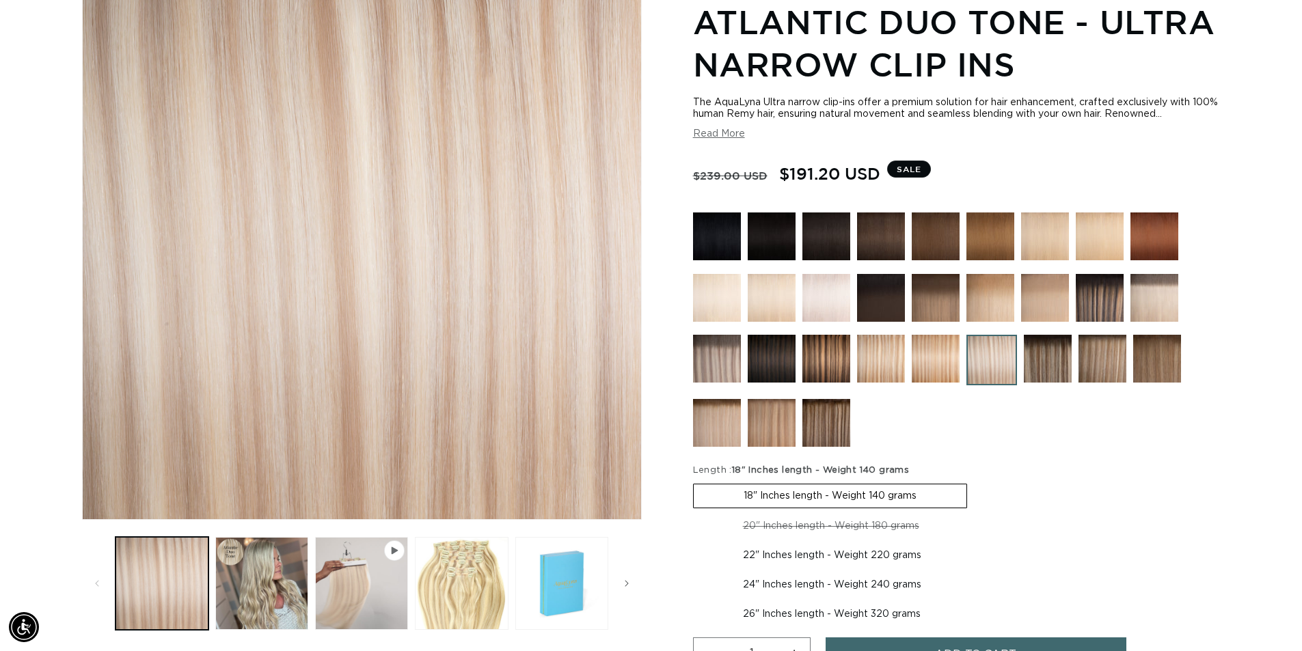
scroll to position [0, 1205]
click at [1053, 223] on img at bounding box center [1045, 237] width 48 height 48
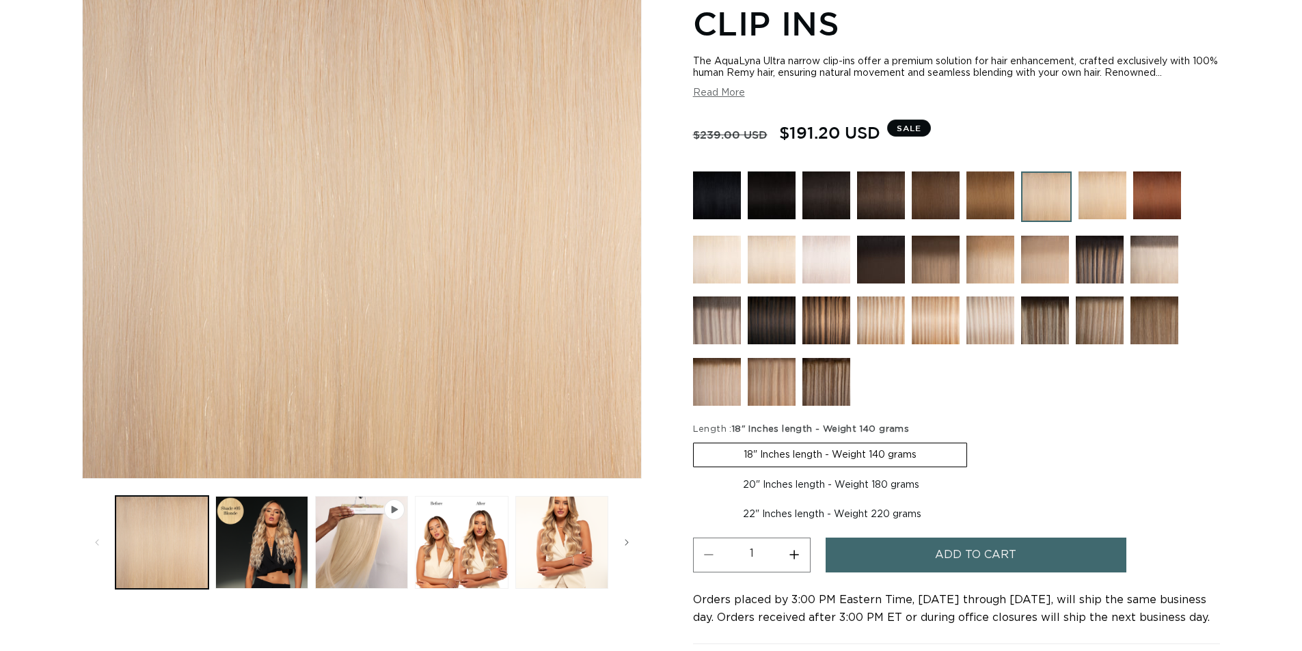
scroll to position [342, 0]
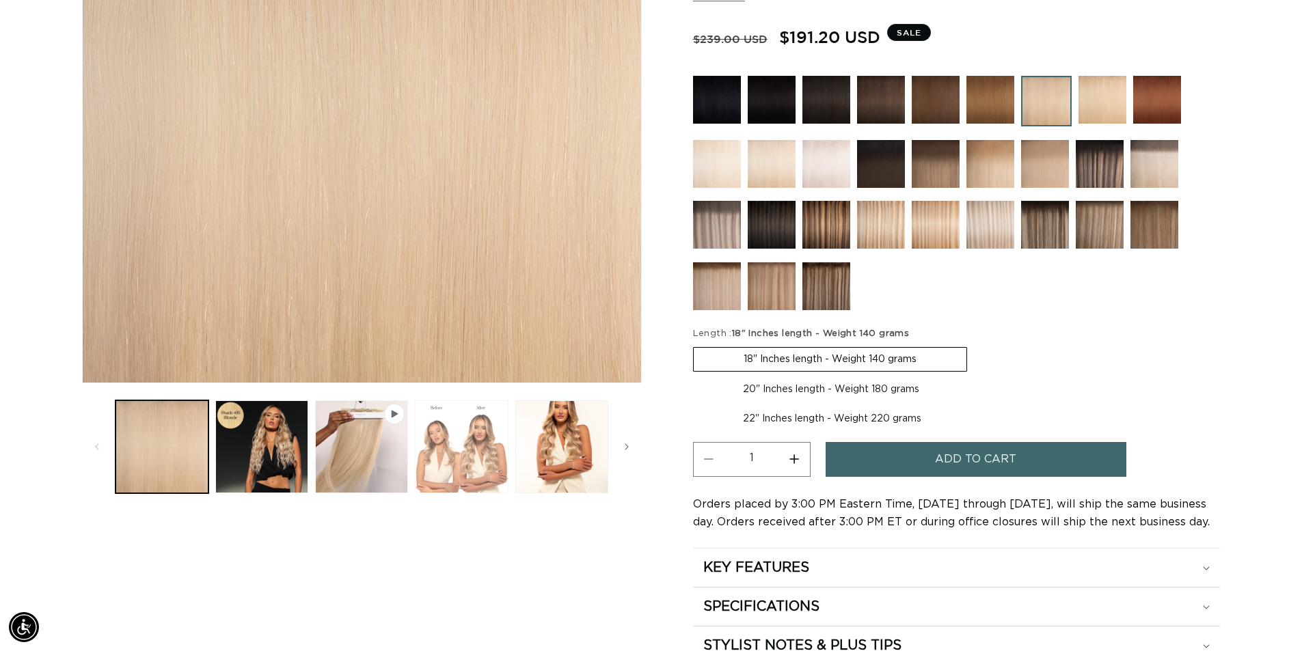
drag, startPoint x: 465, startPoint y: 454, endPoint x: 471, endPoint y: 448, distance: 8.2
click at [465, 453] on button "Load image 3 in gallery view" at bounding box center [461, 447] width 93 height 93
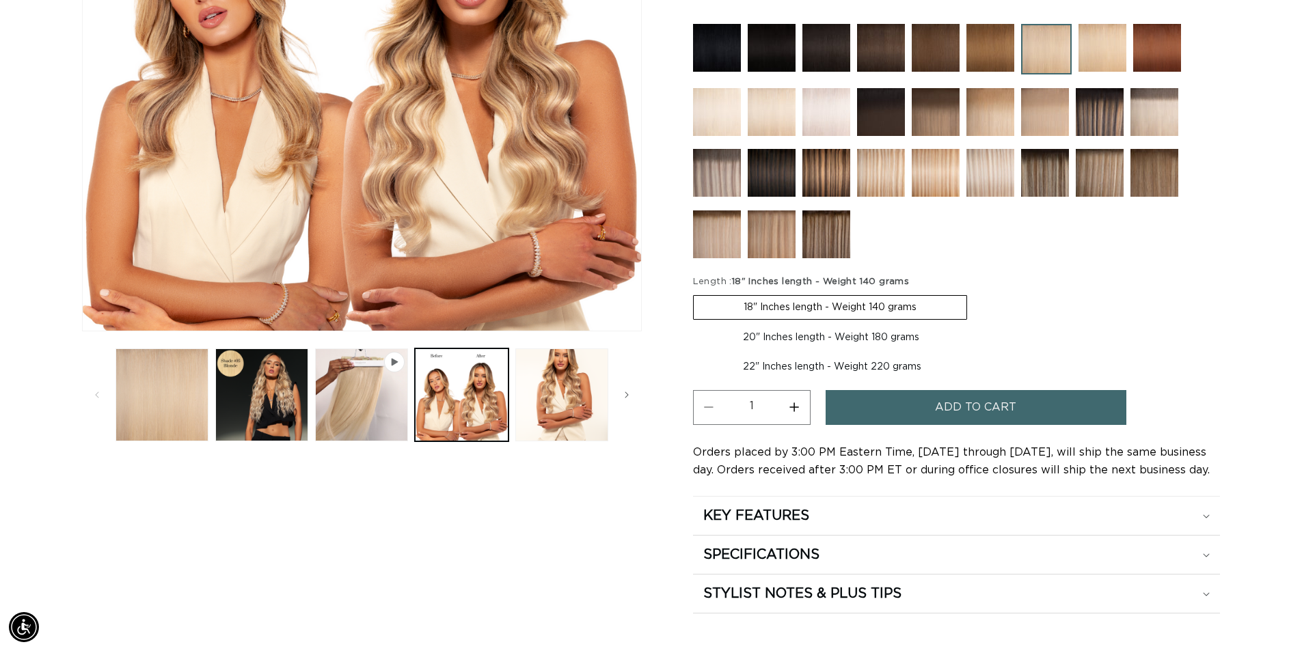
scroll to position [325, 0]
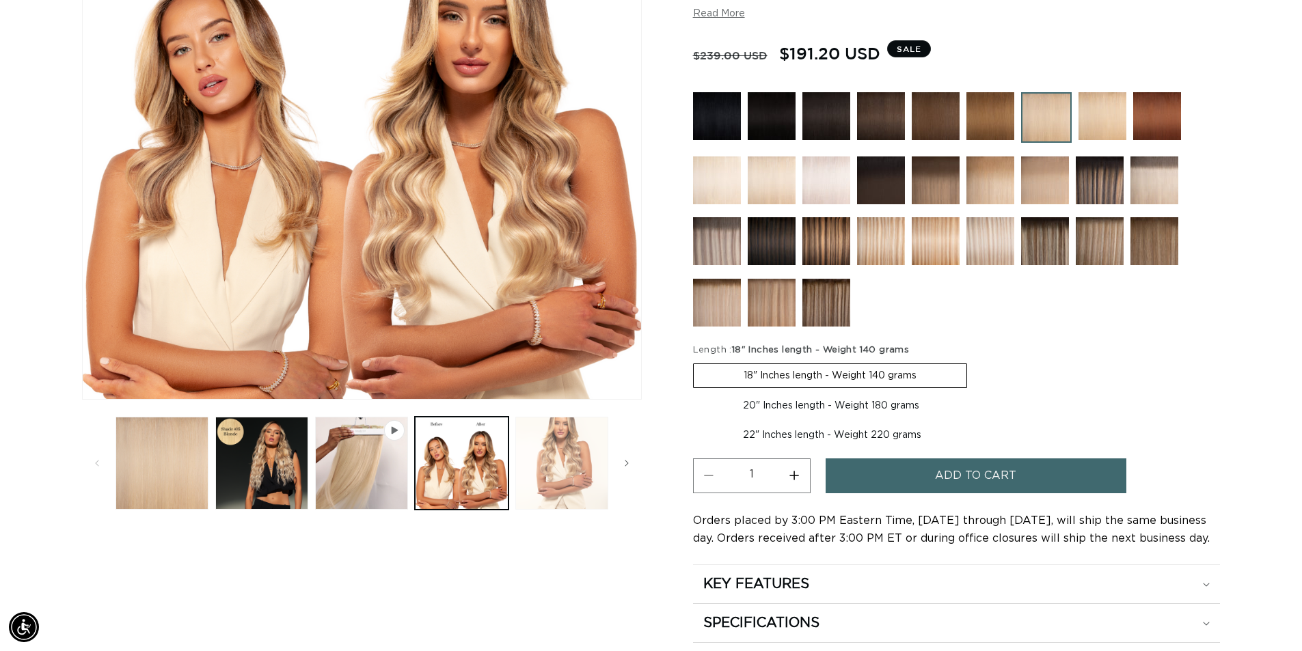
click at [573, 461] on button "Load image 4 in gallery view" at bounding box center [561, 463] width 93 height 93
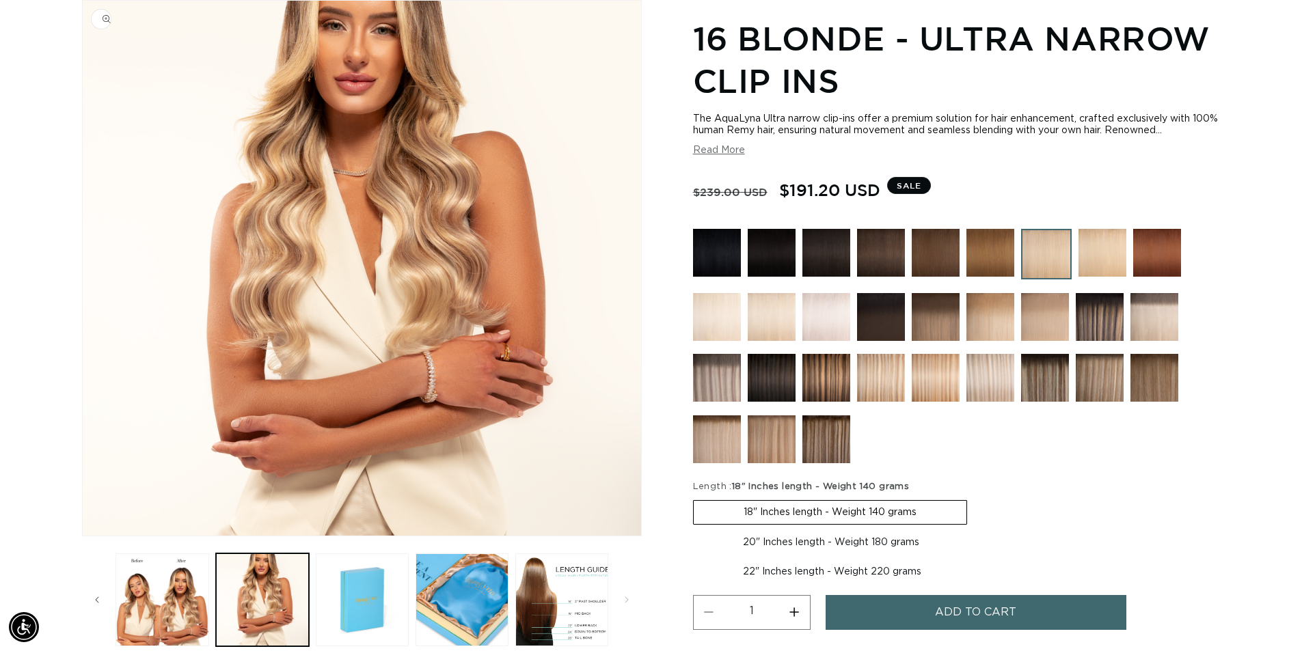
scroll to position [0, 1205]
